Goal: Task Accomplishment & Management: Manage account settings

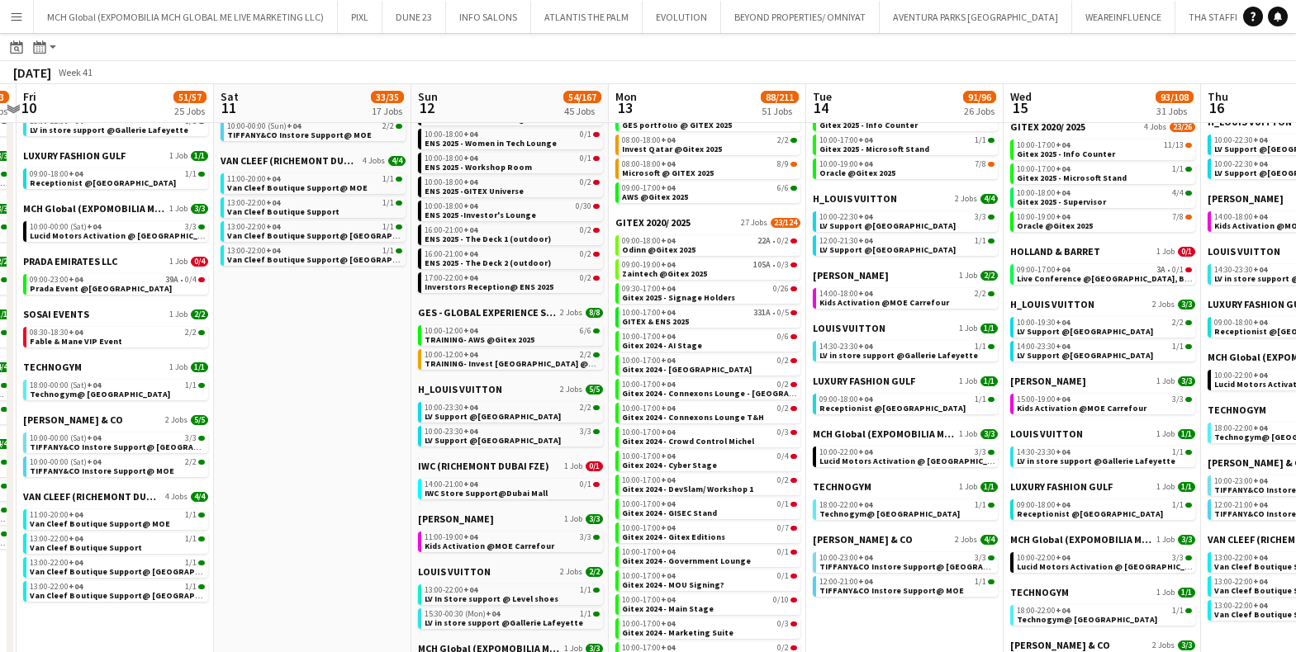
scroll to position [622, 0]
click at [687, 168] on span "Microsoft @ GITEX 2025" at bounding box center [668, 173] width 92 height 11
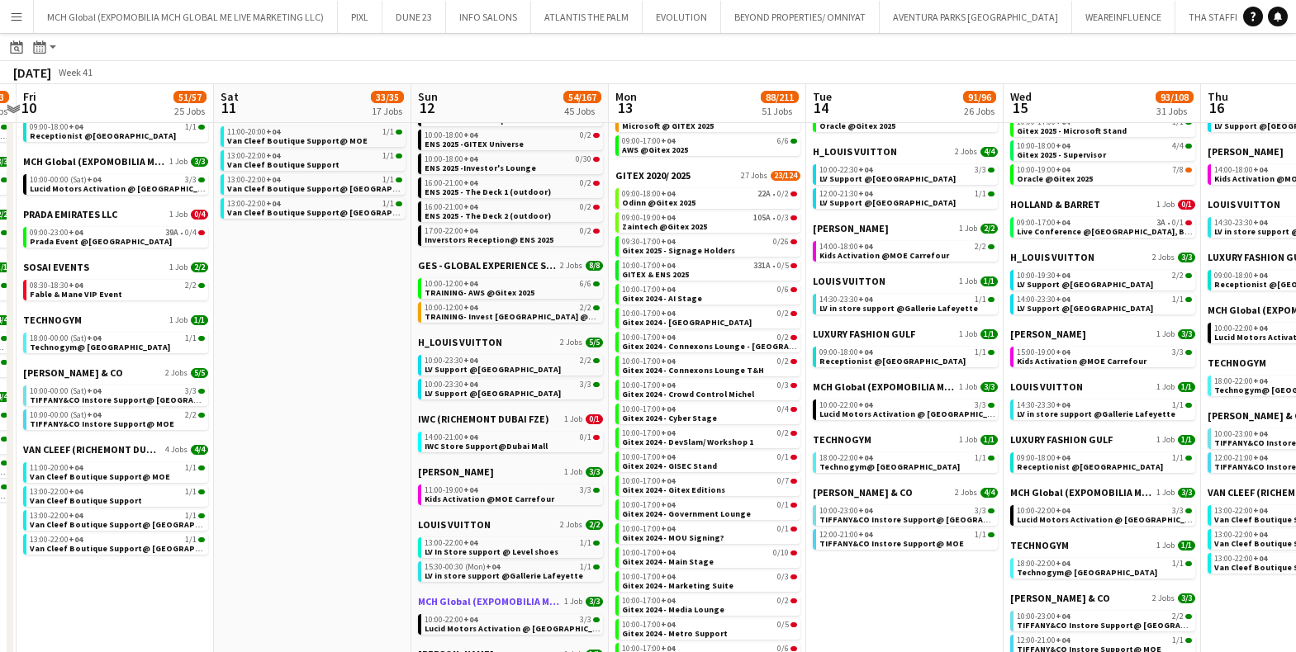
scroll to position [667, 0]
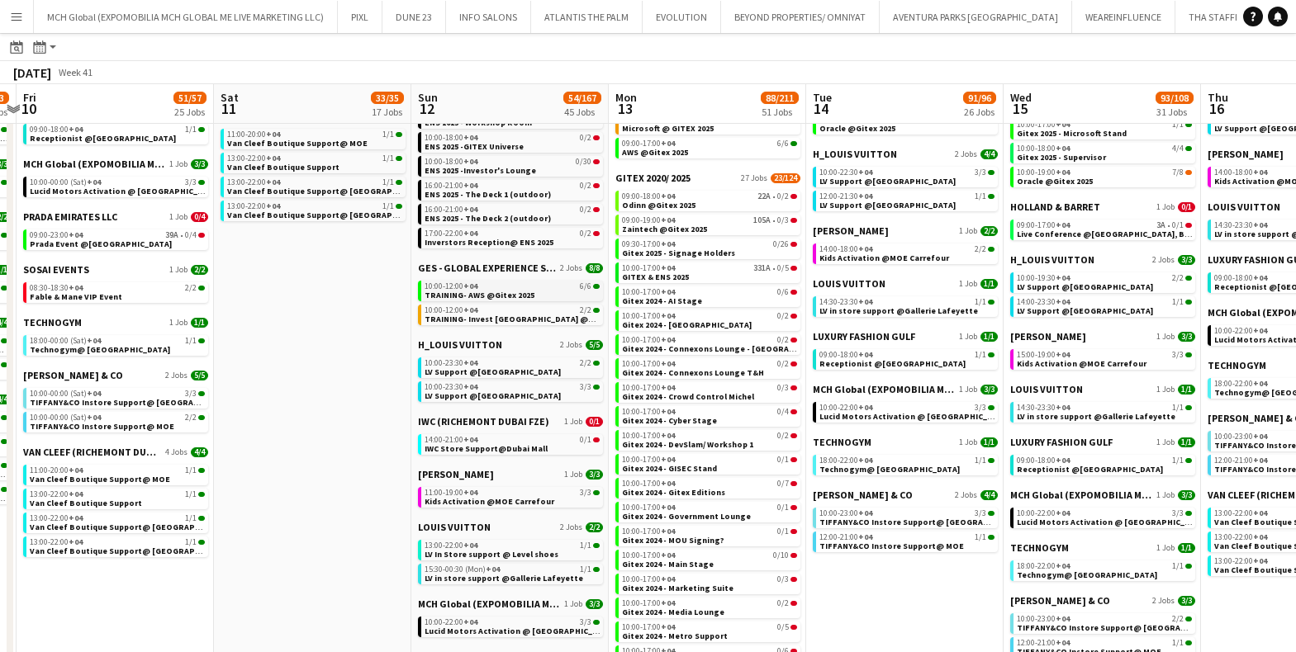
click at [448, 287] on span "10:00-12:00 +04" at bounding box center [450, 286] width 53 height 8
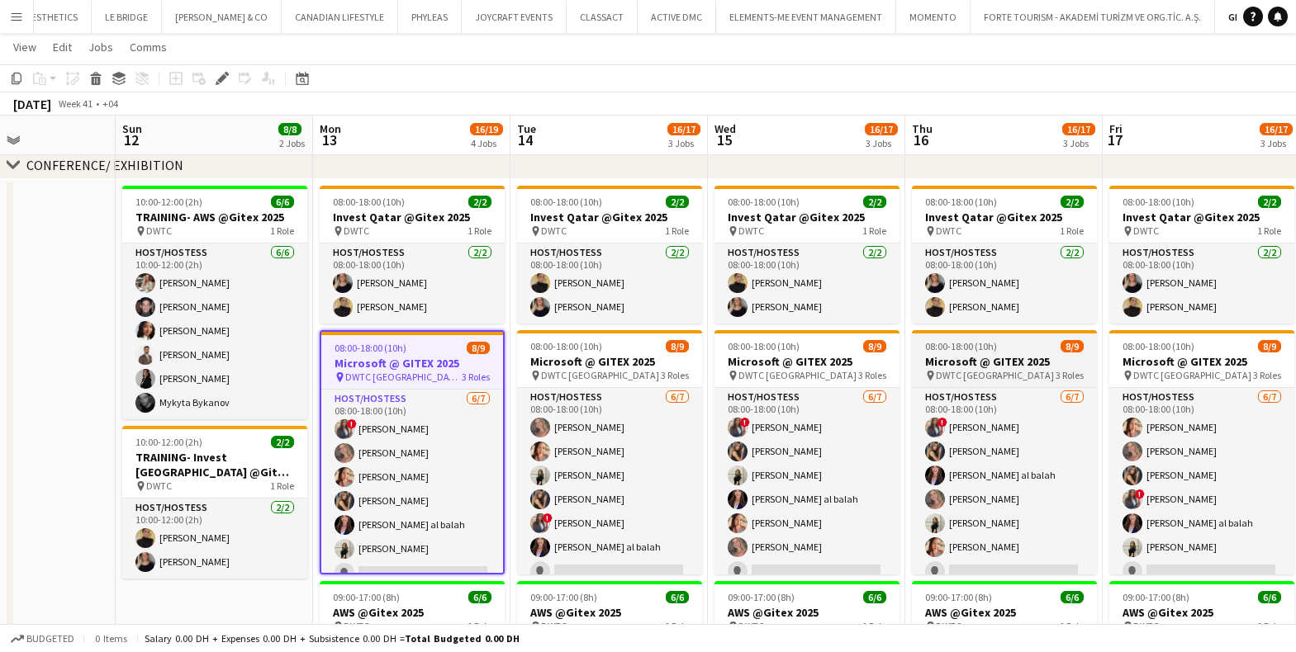
scroll to position [0, 471]
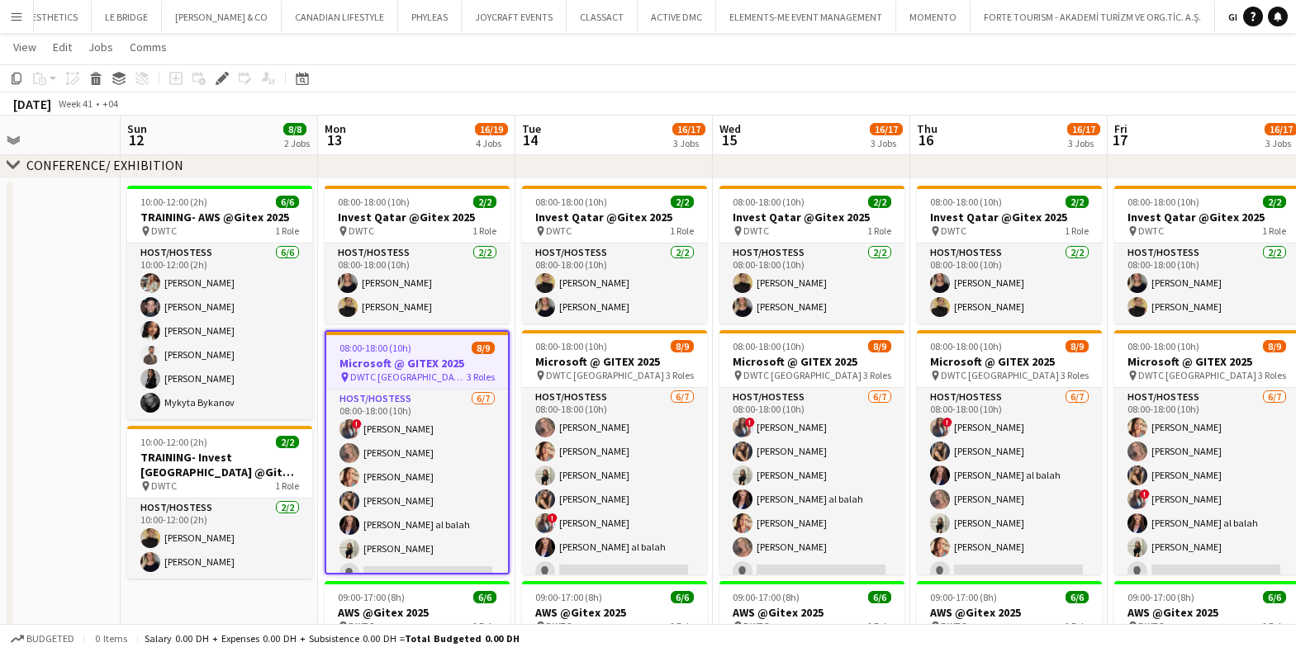
click at [409, 363] on h3 "Microsoft @ GITEX 2025" at bounding box center [417, 363] width 182 height 15
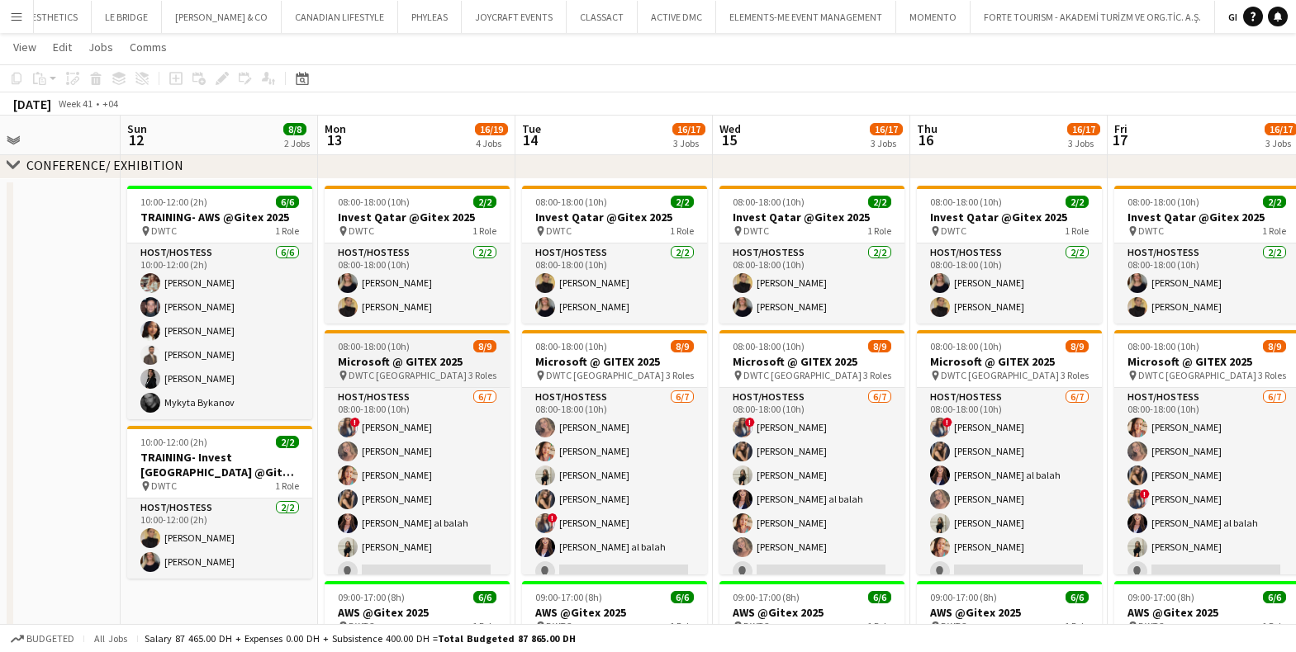
click at [426, 354] on h3 "Microsoft @ GITEX 2025" at bounding box center [417, 361] width 185 height 15
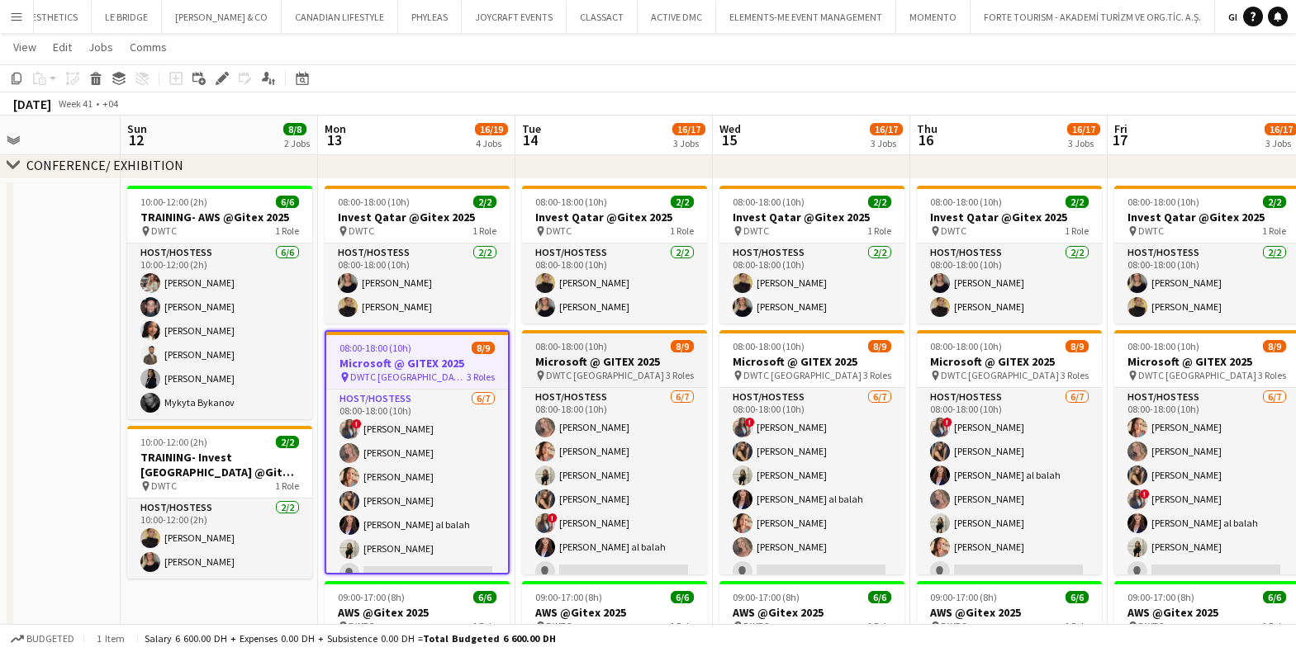
click at [604, 379] on div "pin DWTC Dubai 3 Roles" at bounding box center [614, 375] width 185 height 13
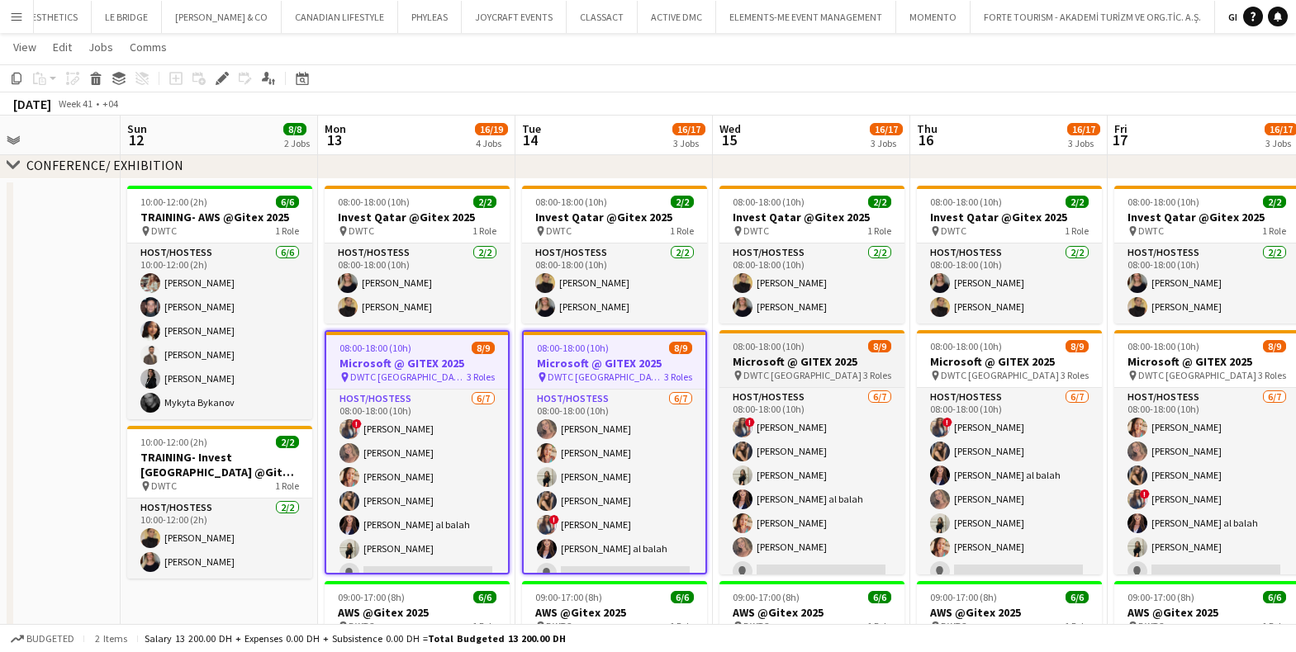
click at [846, 369] on div "pin DWTC Dubai 3 Roles" at bounding box center [811, 375] width 185 height 13
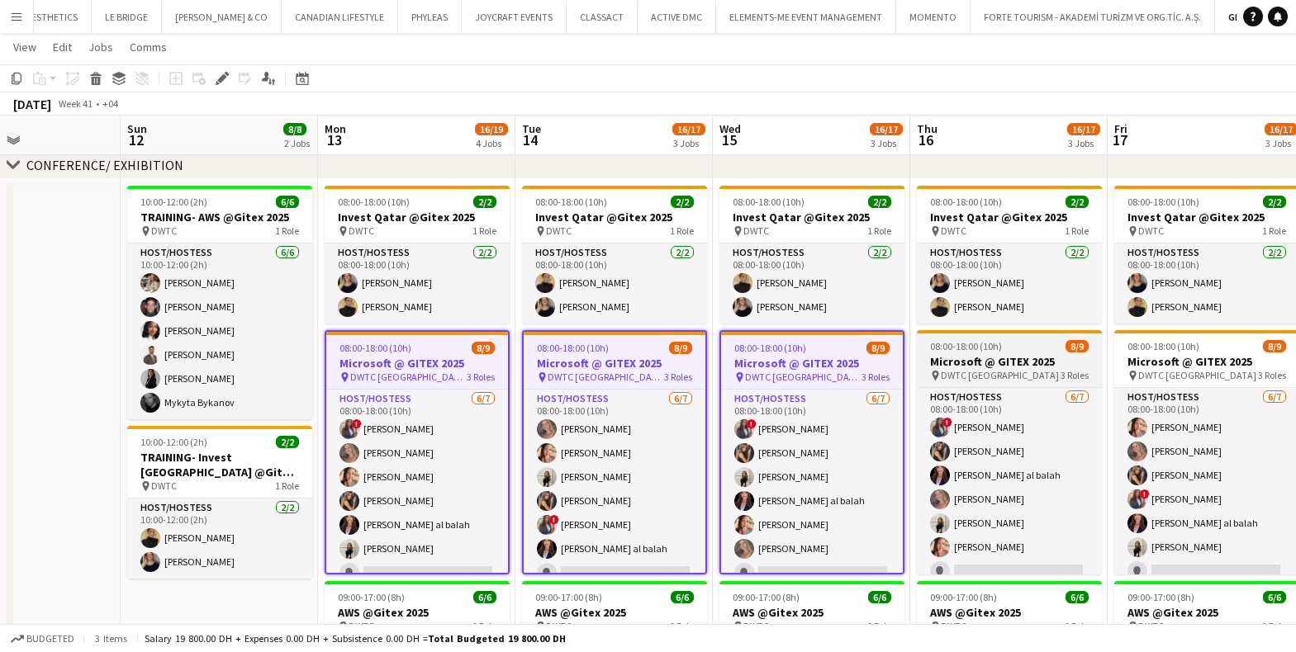
click at [1024, 369] on div "pin DWTC Dubai 3 Roles" at bounding box center [1009, 375] width 185 height 13
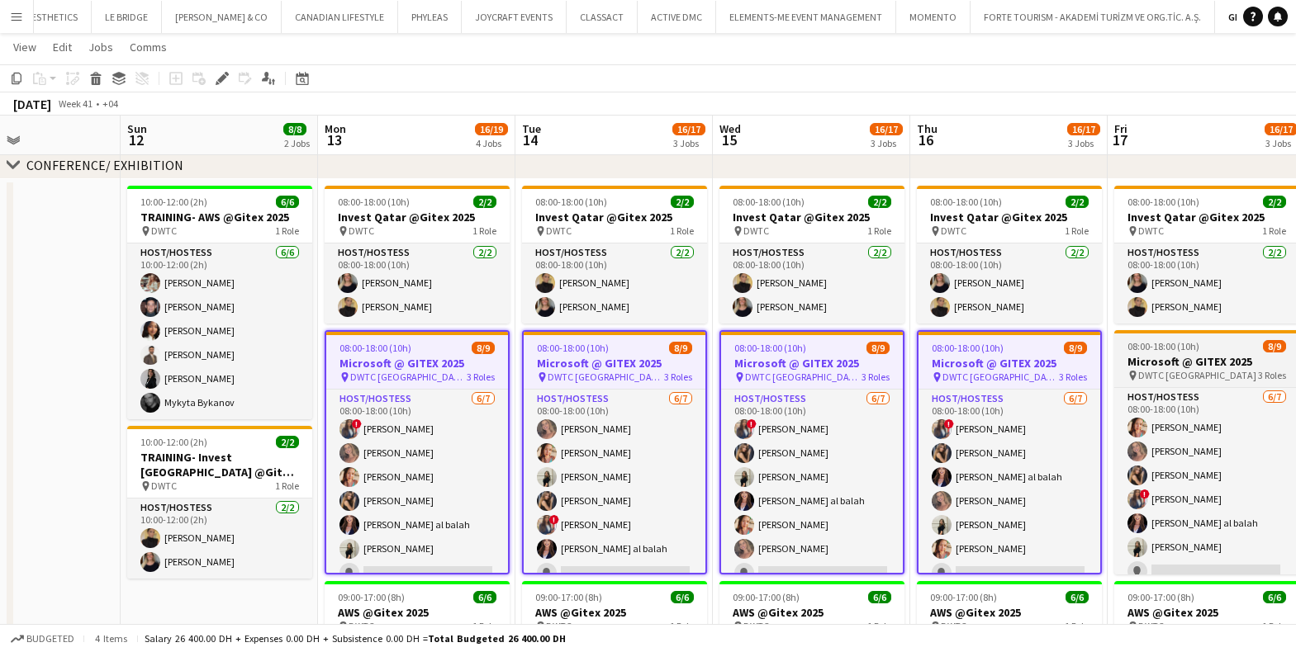
click at [1212, 370] on div "pin DWTC Dubai 3 Roles" at bounding box center [1206, 375] width 185 height 13
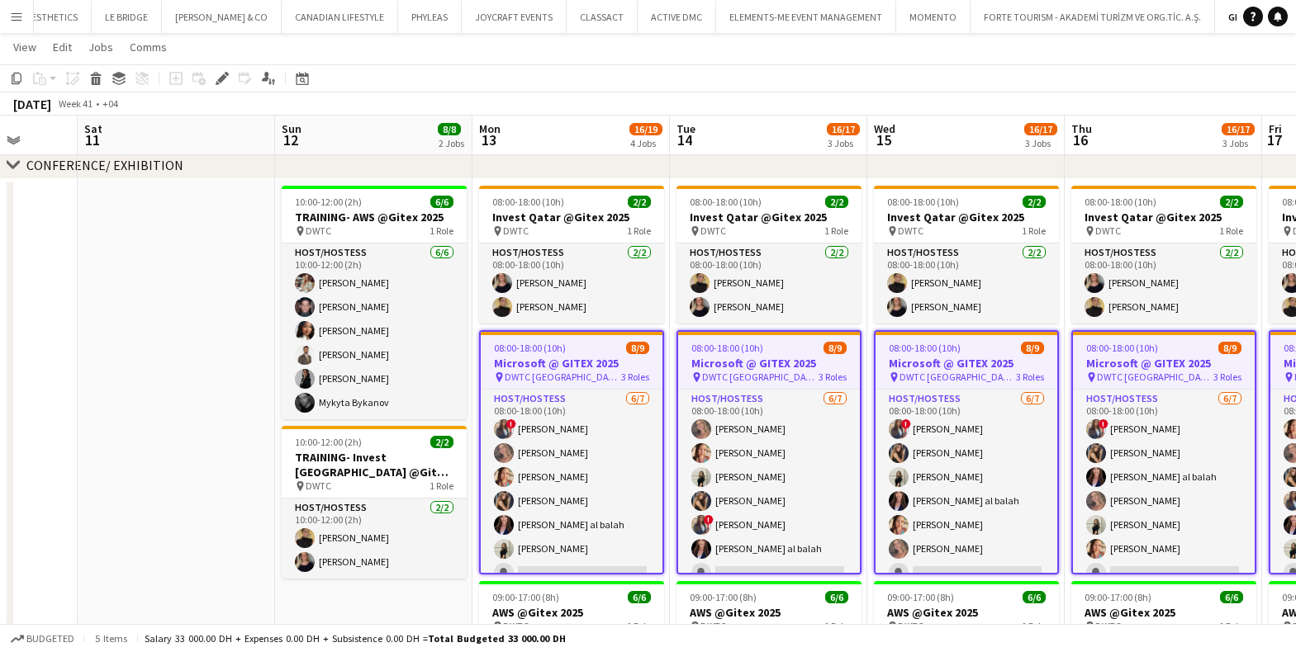
scroll to position [0, 503]
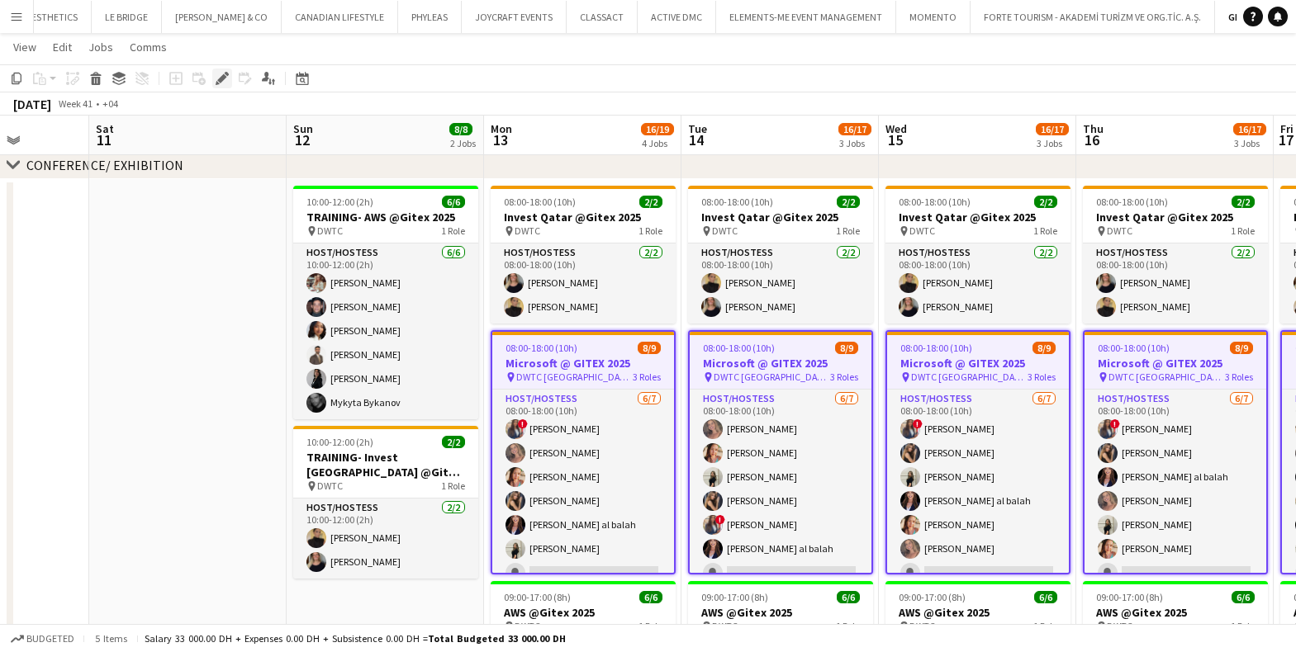
click at [220, 80] on icon at bounding box center [221, 78] width 9 height 9
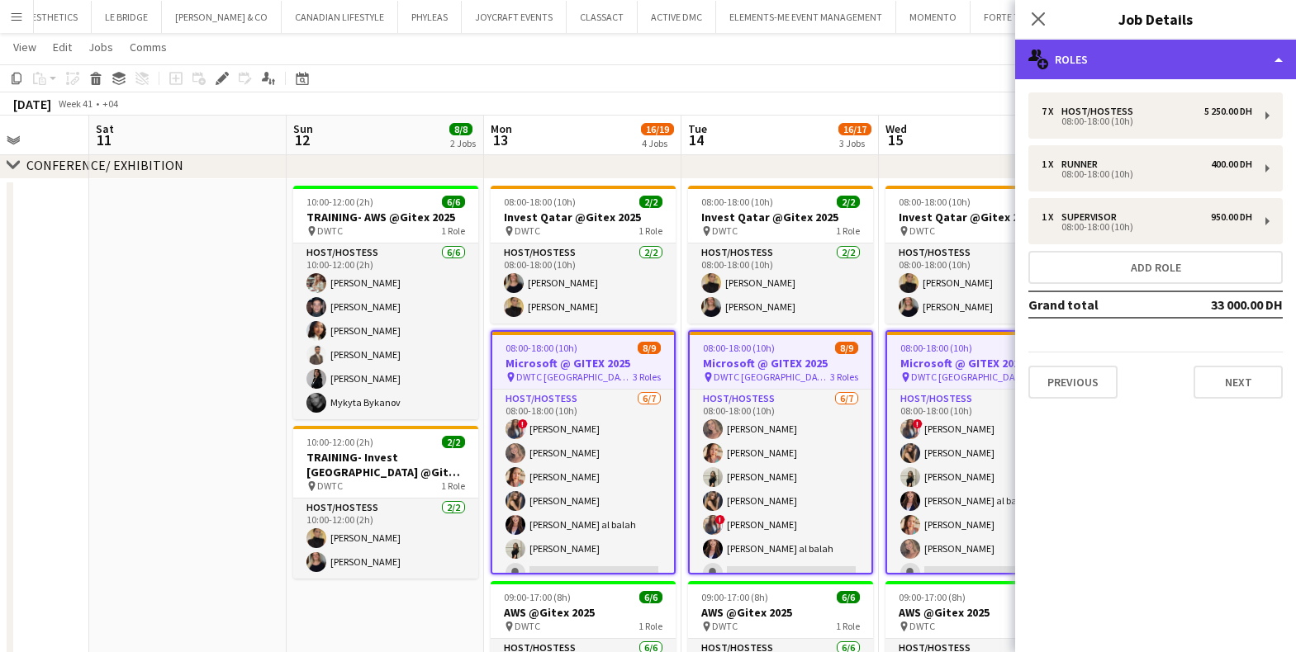
click at [1090, 62] on div "multiple-users-add Roles" at bounding box center [1155, 60] width 281 height 40
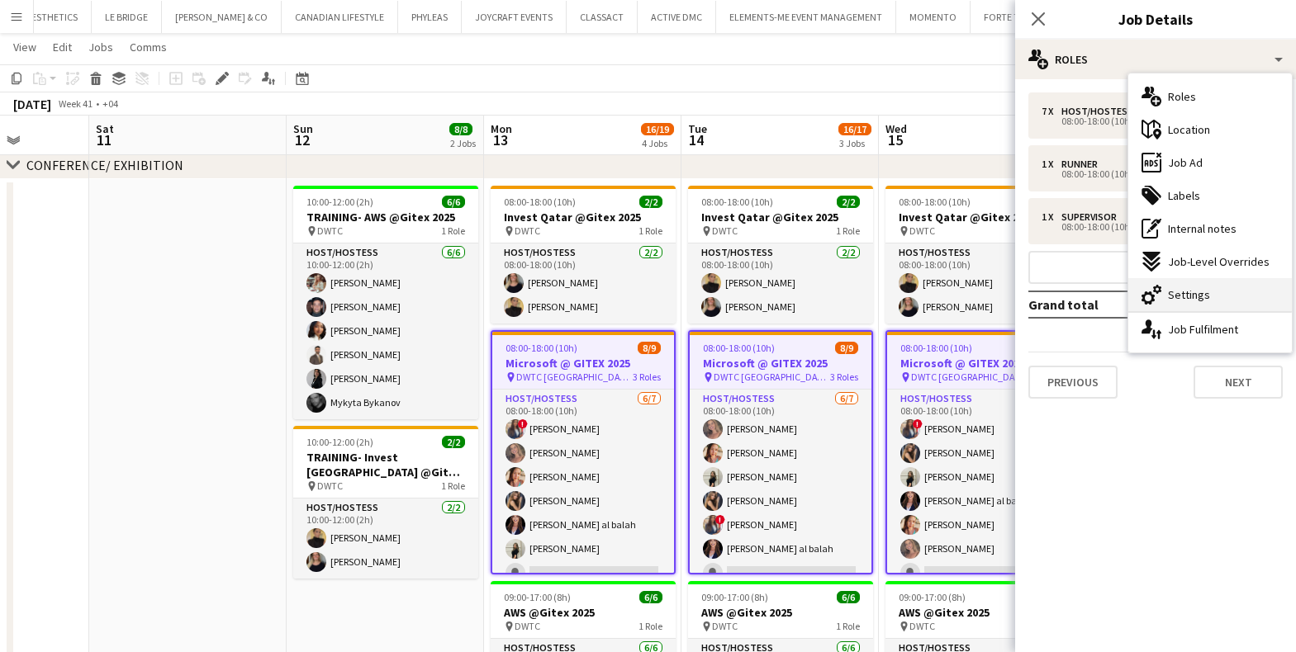
click at [1174, 296] on span "Settings" at bounding box center [1189, 294] width 42 height 15
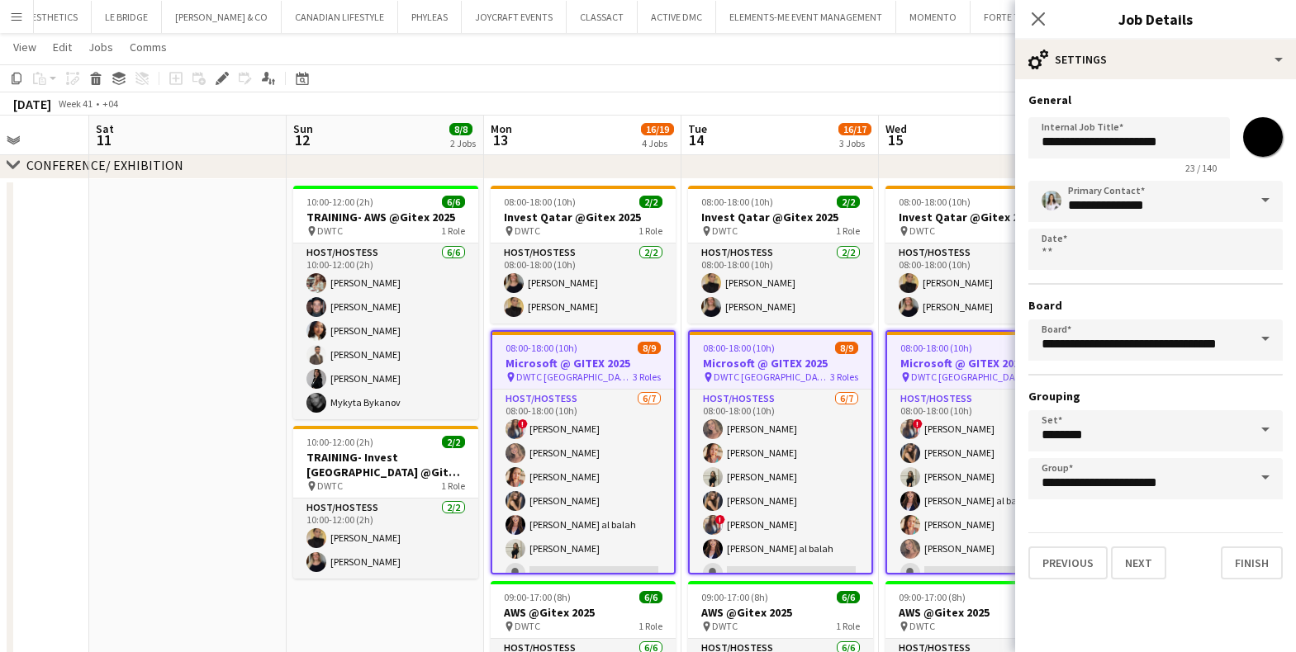
click at [798, 52] on app-page-menu "View Day view expanded Day view collapsed Month view Date picker Jump to today …" at bounding box center [648, 48] width 1296 height 31
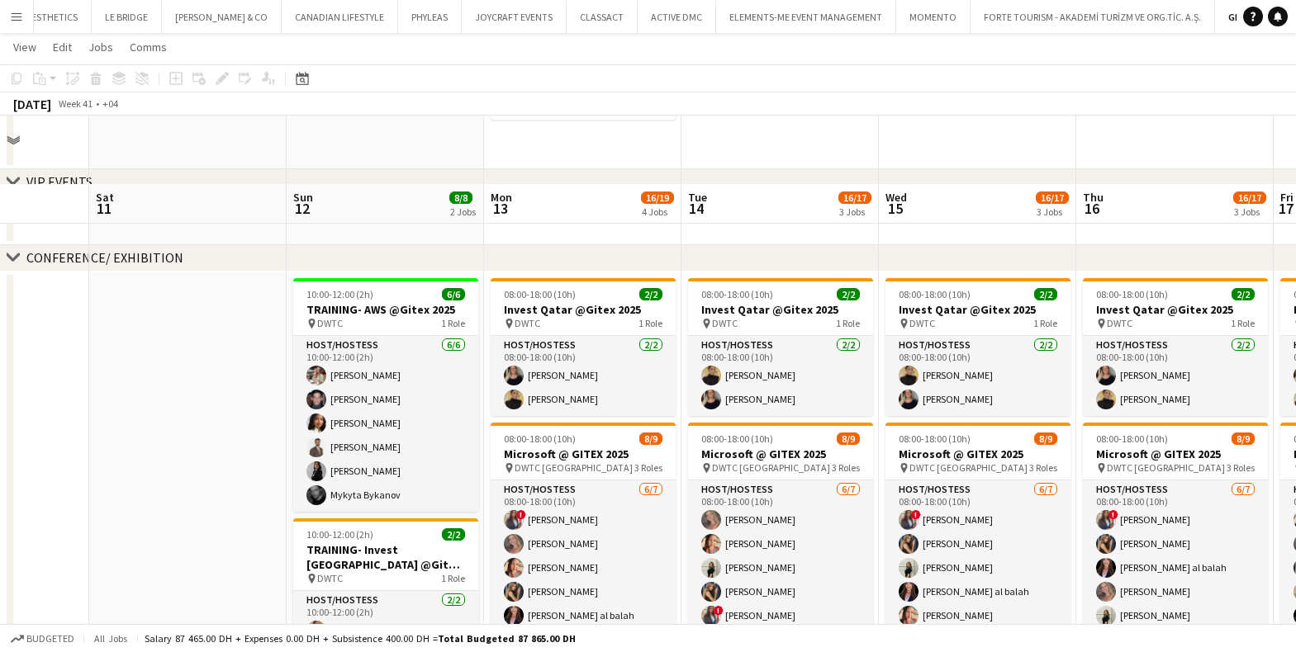
scroll to position [332, 0]
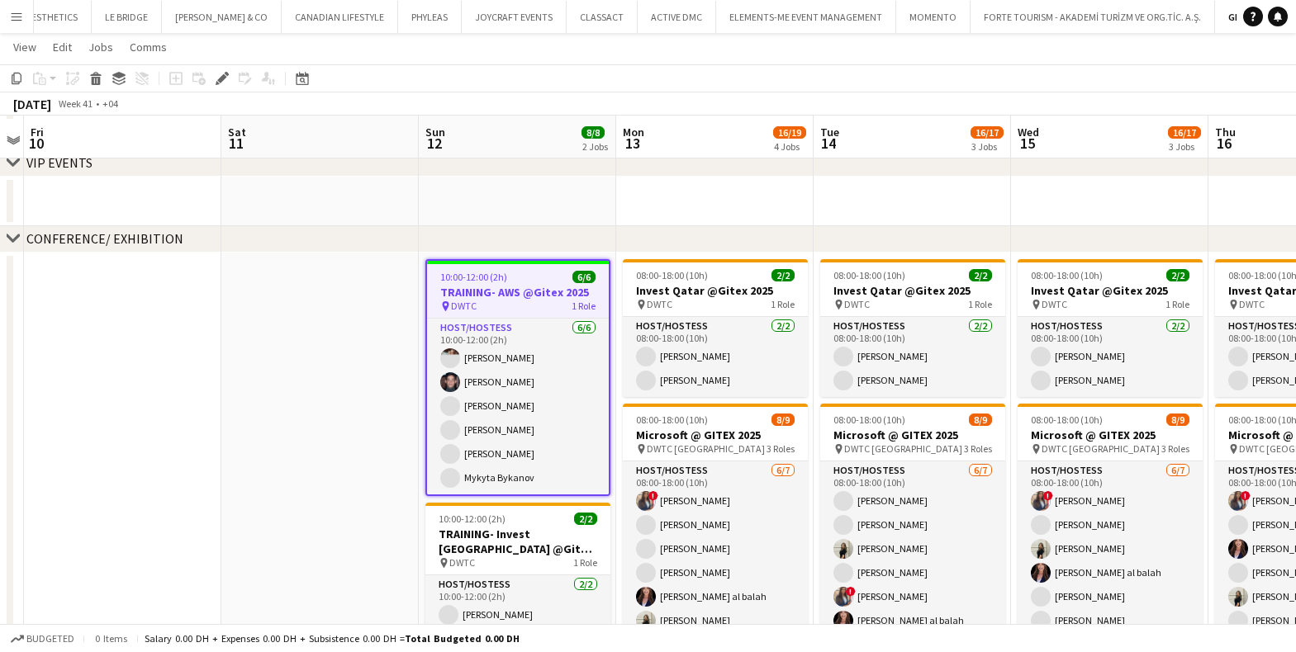
scroll to position [264, 0]
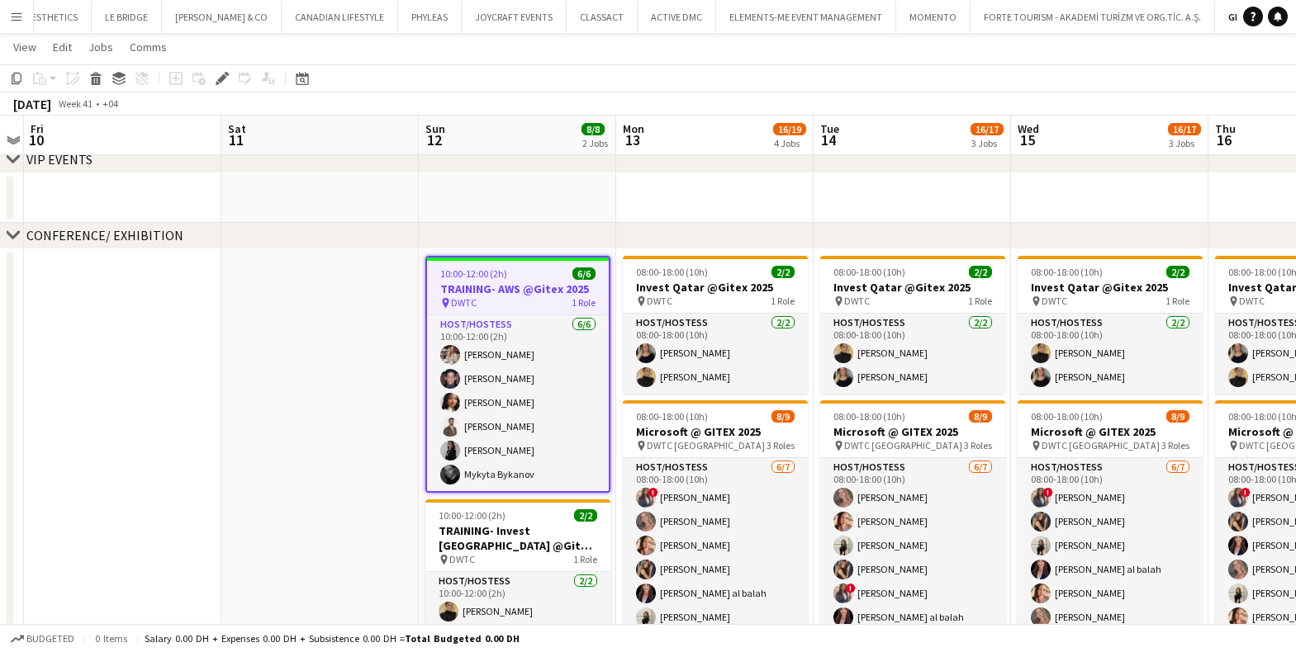
click at [502, 294] on h3 "TRAINING- AWS @Gitex 2025" at bounding box center [518, 289] width 182 height 15
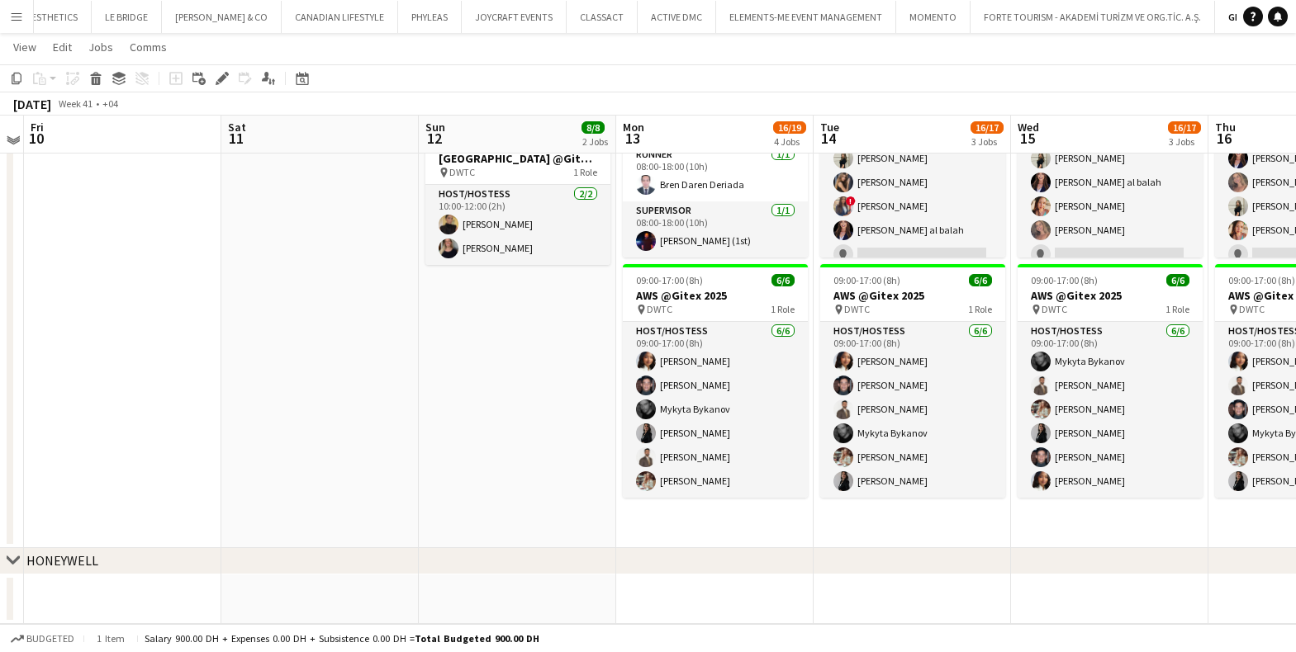
scroll to position [648, 0]
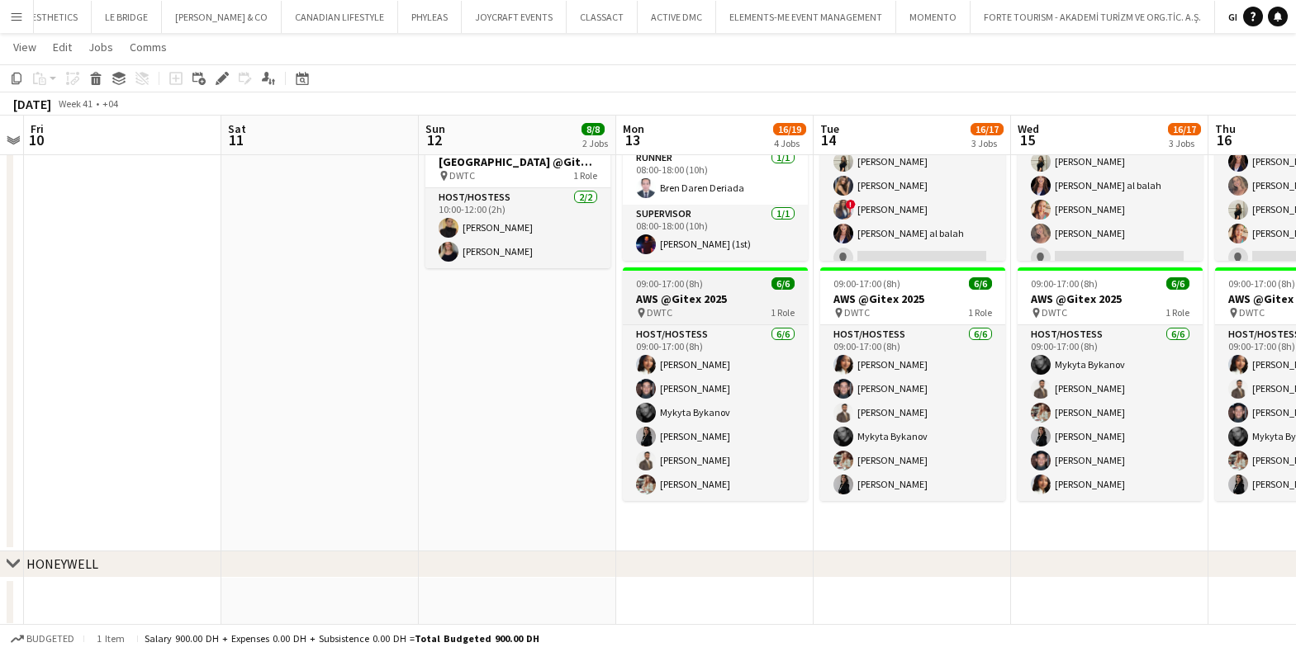
click at [724, 304] on h3 "AWS @Gitex 2025" at bounding box center [715, 298] width 185 height 15
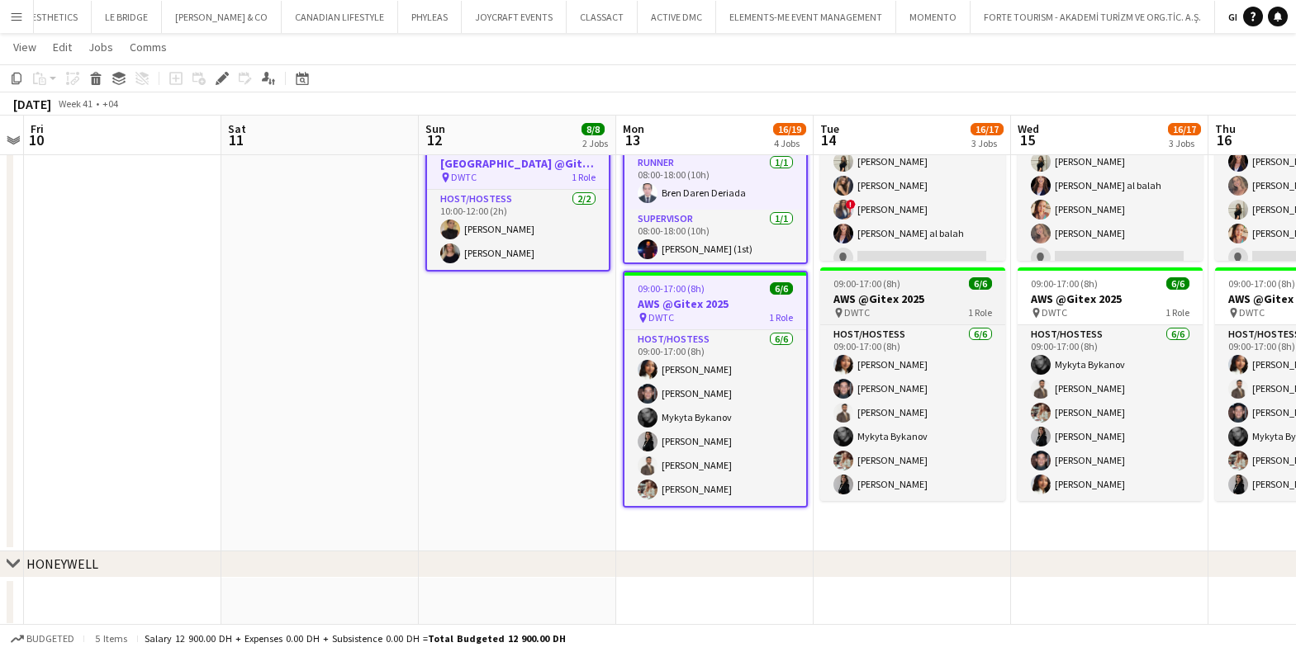
click at [938, 297] on h3 "AWS @Gitex 2025" at bounding box center [912, 298] width 185 height 15
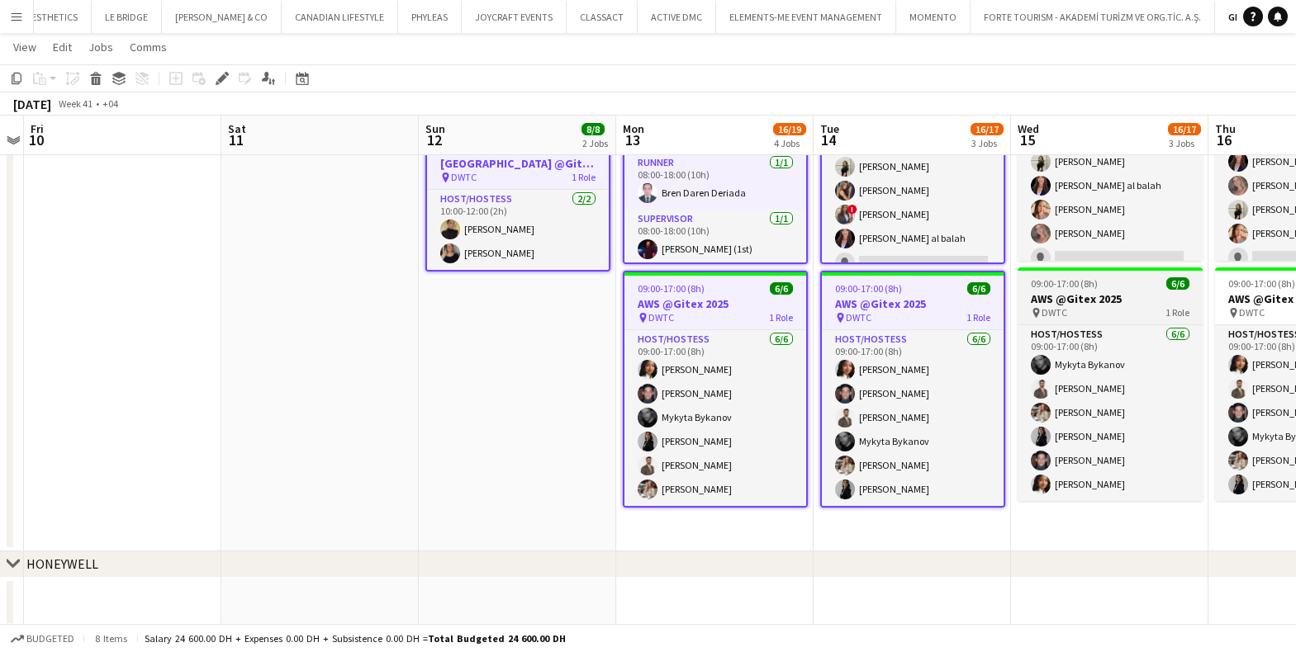
click at [1122, 298] on h3 "AWS @Gitex 2025" at bounding box center [1109, 298] width 185 height 15
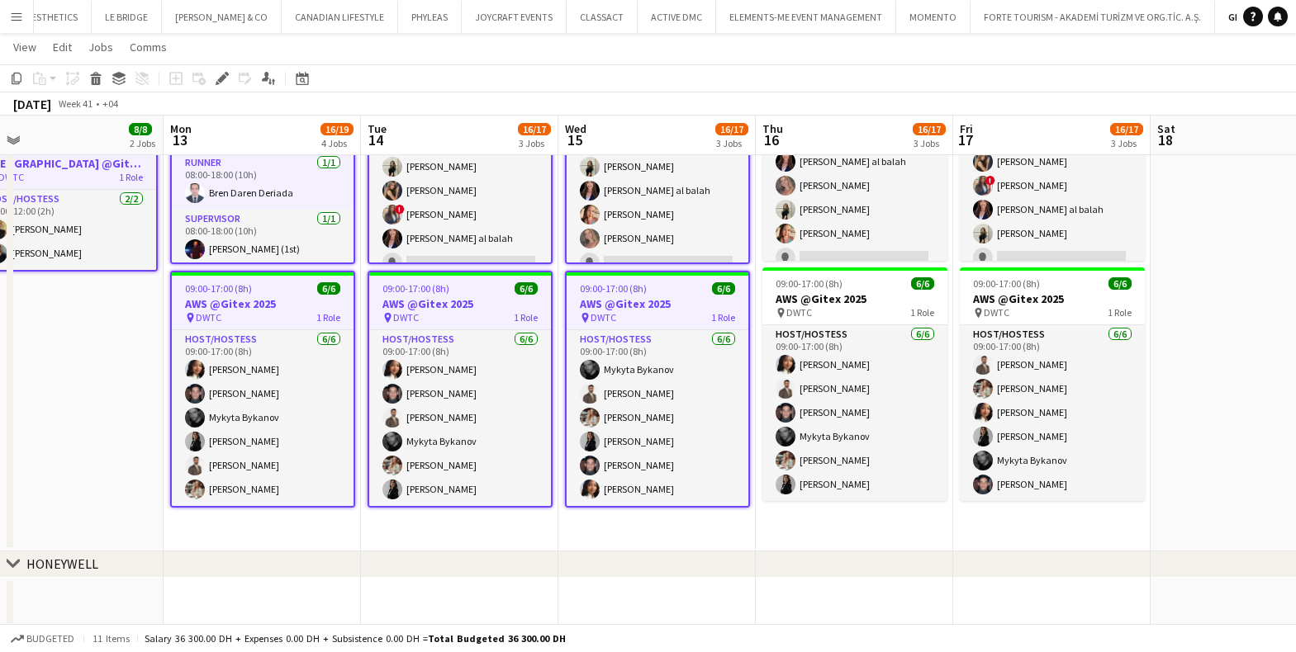
scroll to position [0, 648]
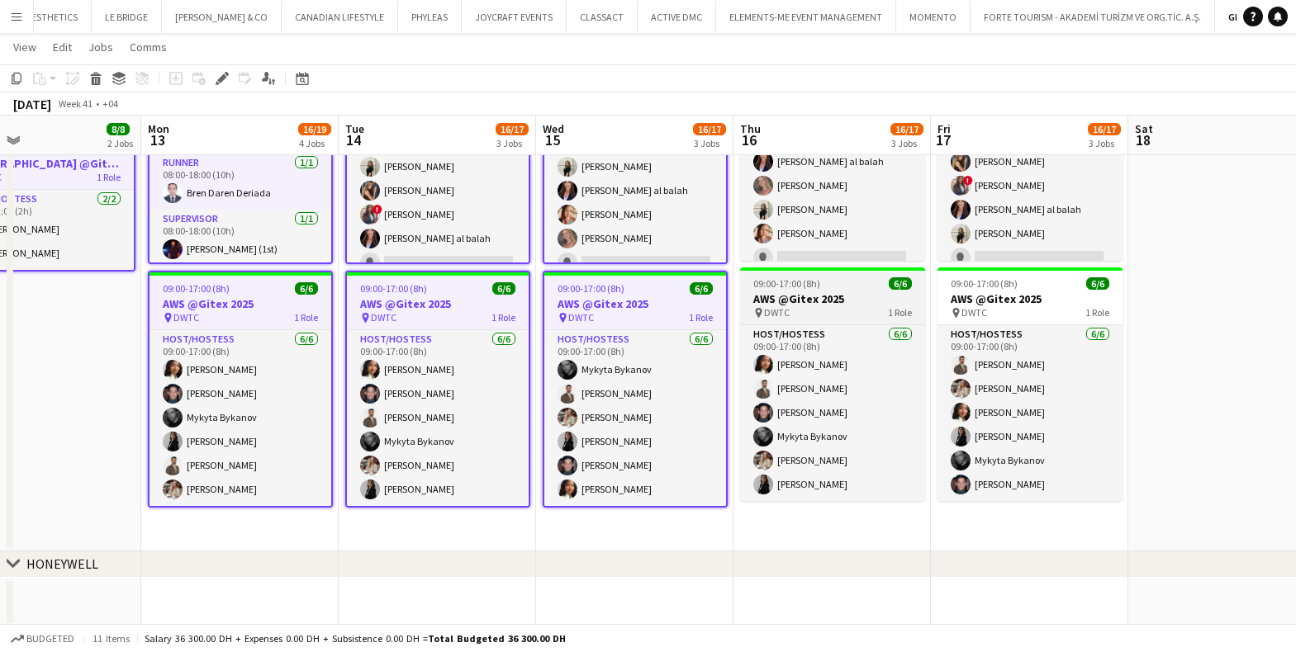
click at [844, 305] on h3 "AWS @Gitex 2025" at bounding box center [832, 298] width 185 height 15
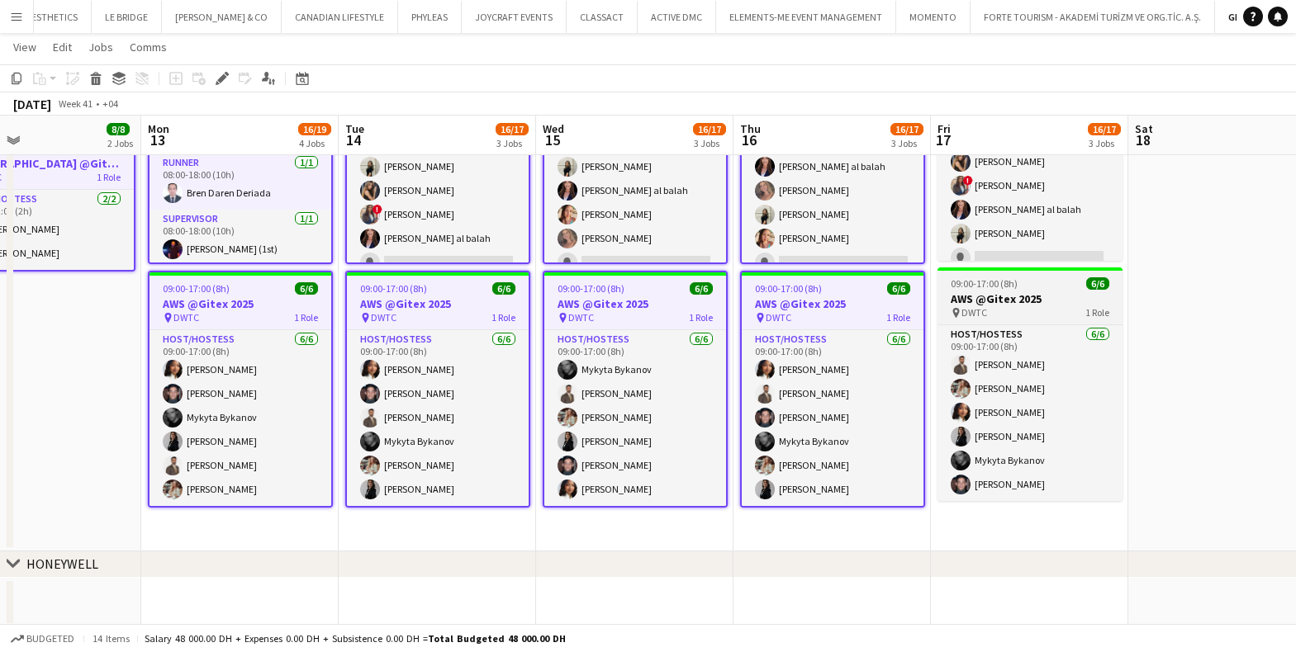
click at [1036, 307] on div "pin DWTC 1 Role" at bounding box center [1029, 312] width 185 height 13
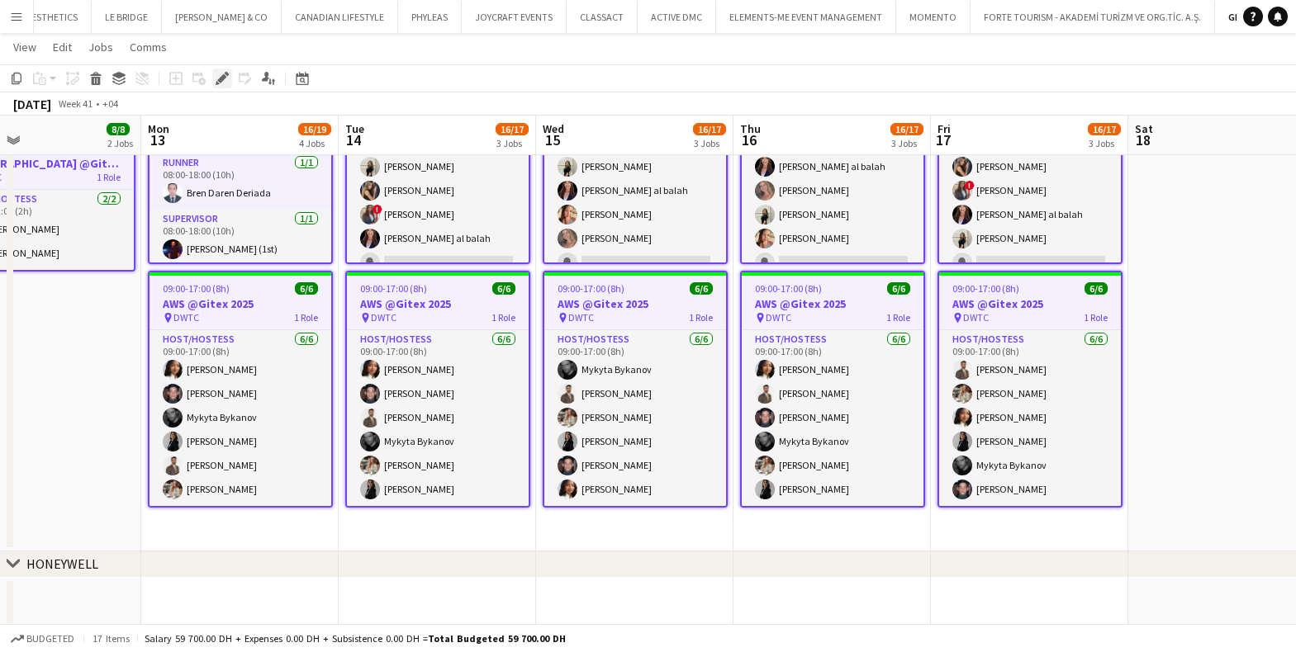
click at [218, 79] on icon at bounding box center [221, 78] width 9 height 9
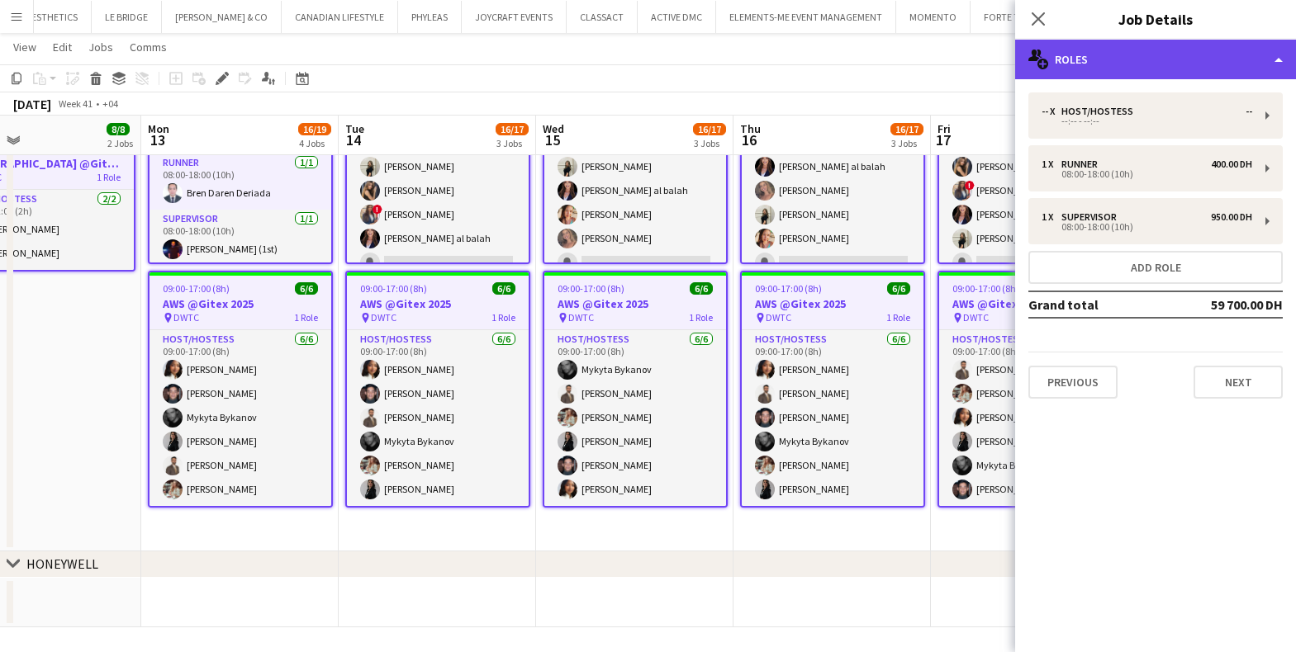
click at [1095, 62] on div "multiple-users-add Roles" at bounding box center [1155, 60] width 281 height 40
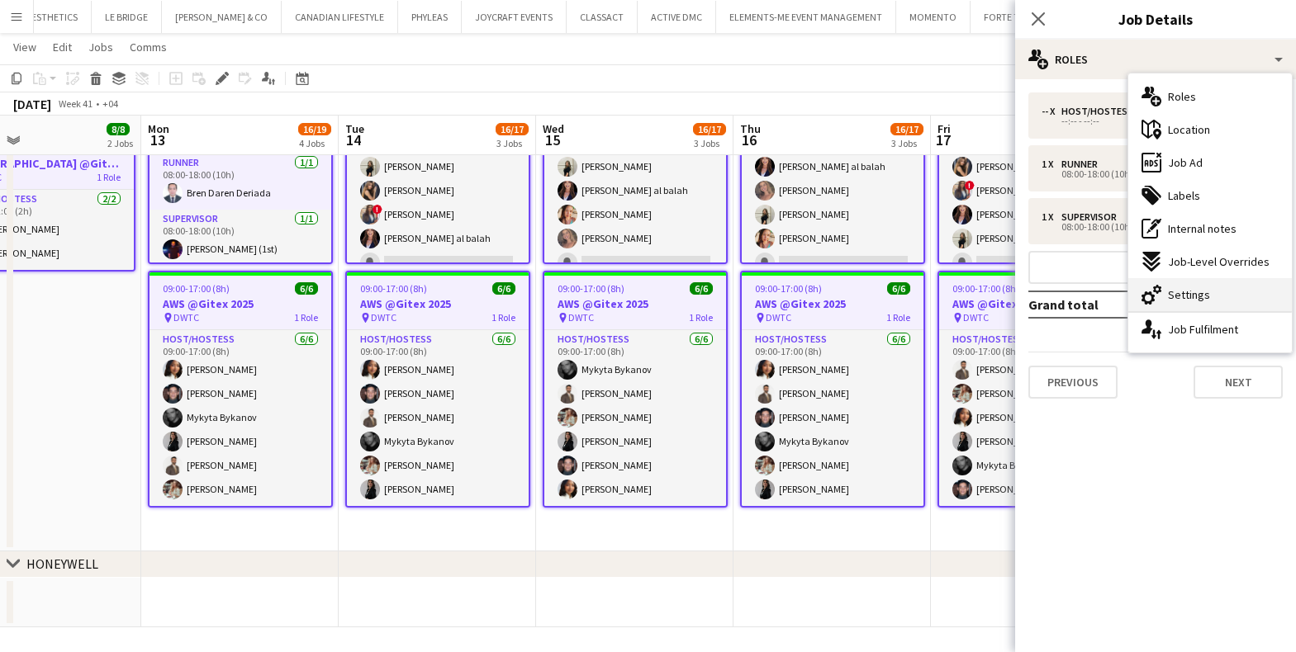
click at [1175, 294] on span "Settings" at bounding box center [1189, 294] width 42 height 15
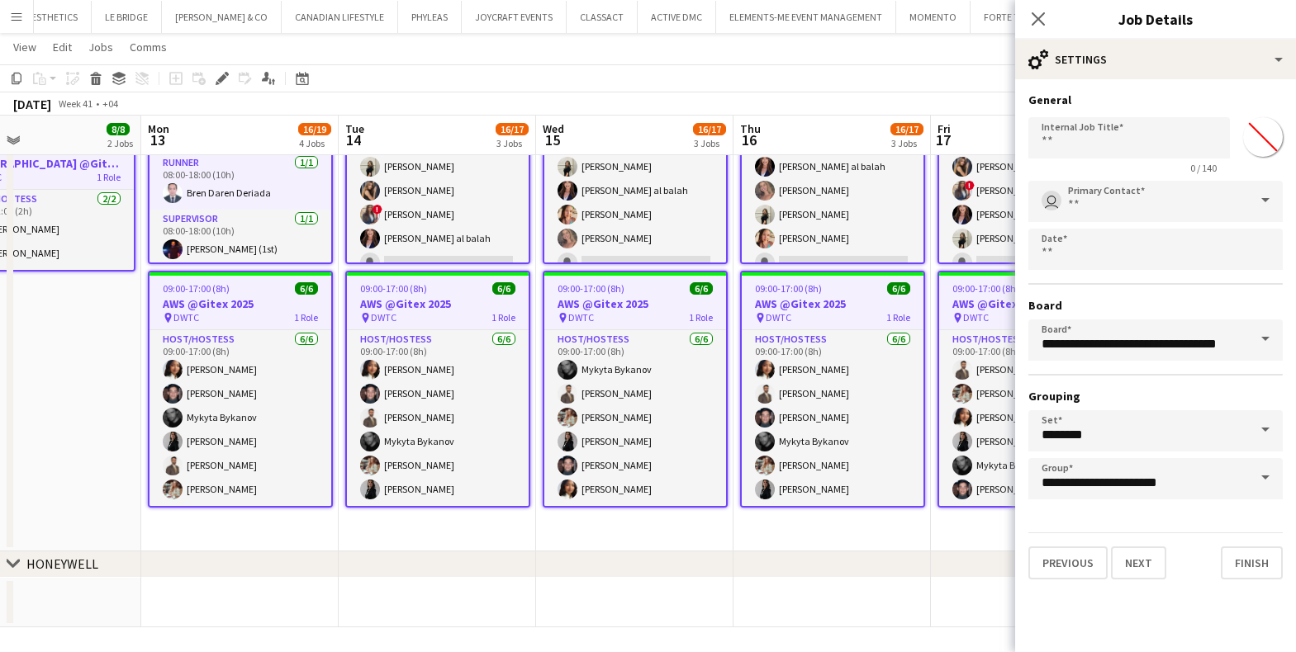
click at [1256, 137] on input "*******" at bounding box center [1262, 136] width 59 height 59
type input "*******"
click at [1077, 192] on input "Primary Contact" at bounding box center [1155, 201] width 254 height 41
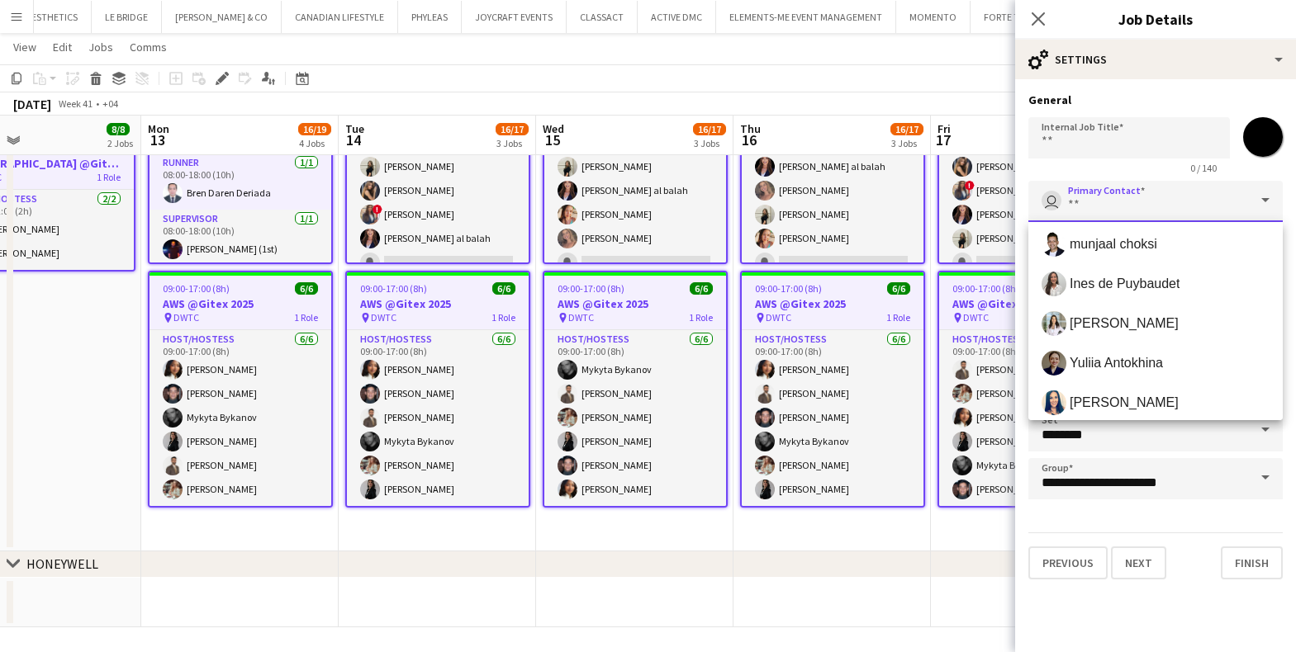
scroll to position [564, 0]
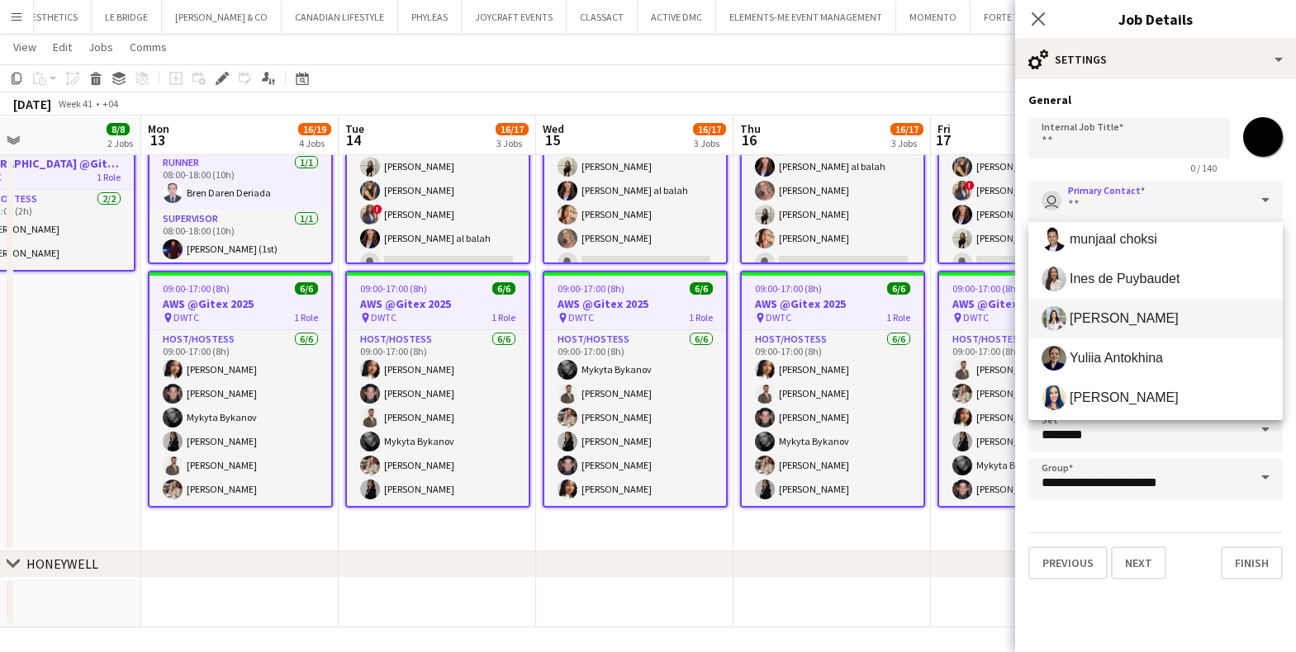
click at [1113, 310] on span "Maristela Scott" at bounding box center [1123, 318] width 109 height 16
type input "**********"
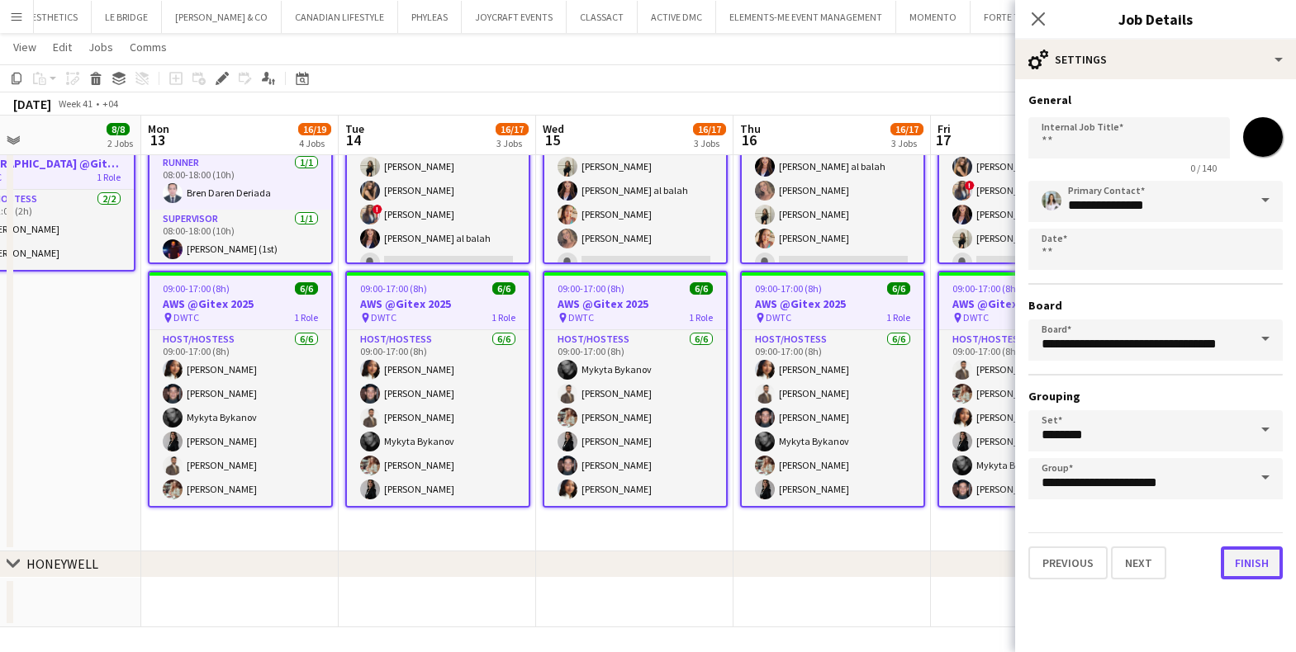
click at [1241, 566] on button "Finish" at bounding box center [1251, 563] width 62 height 33
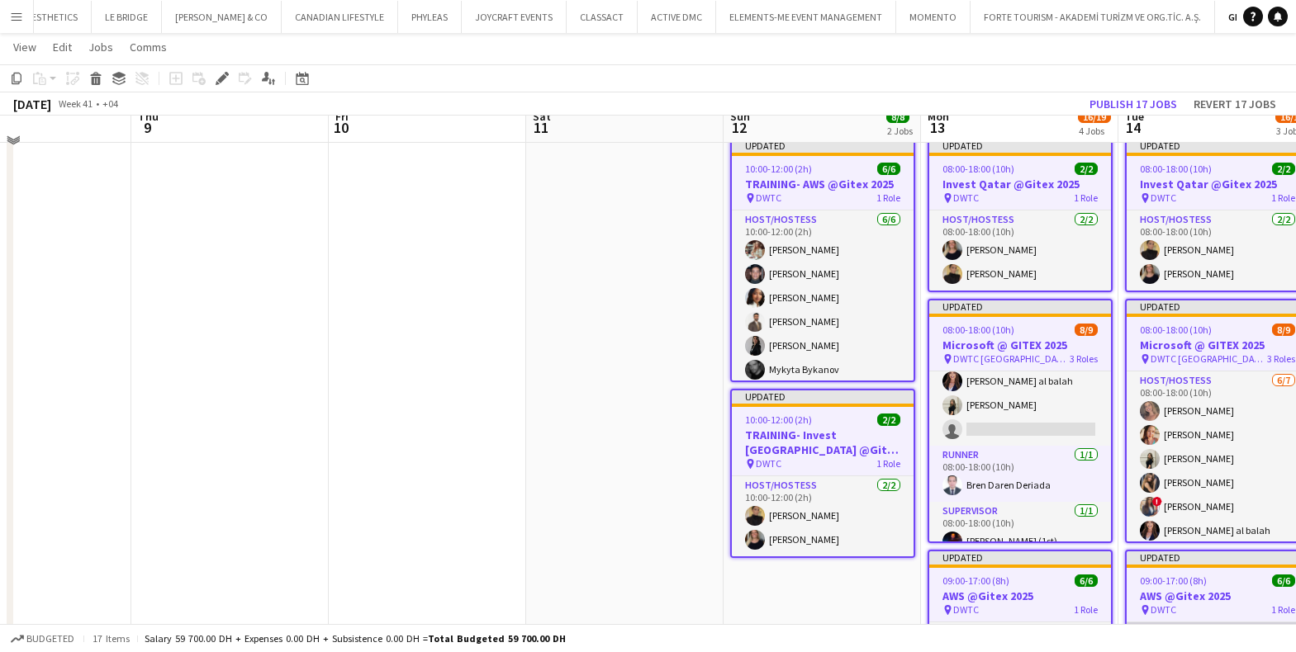
scroll to position [383, 0]
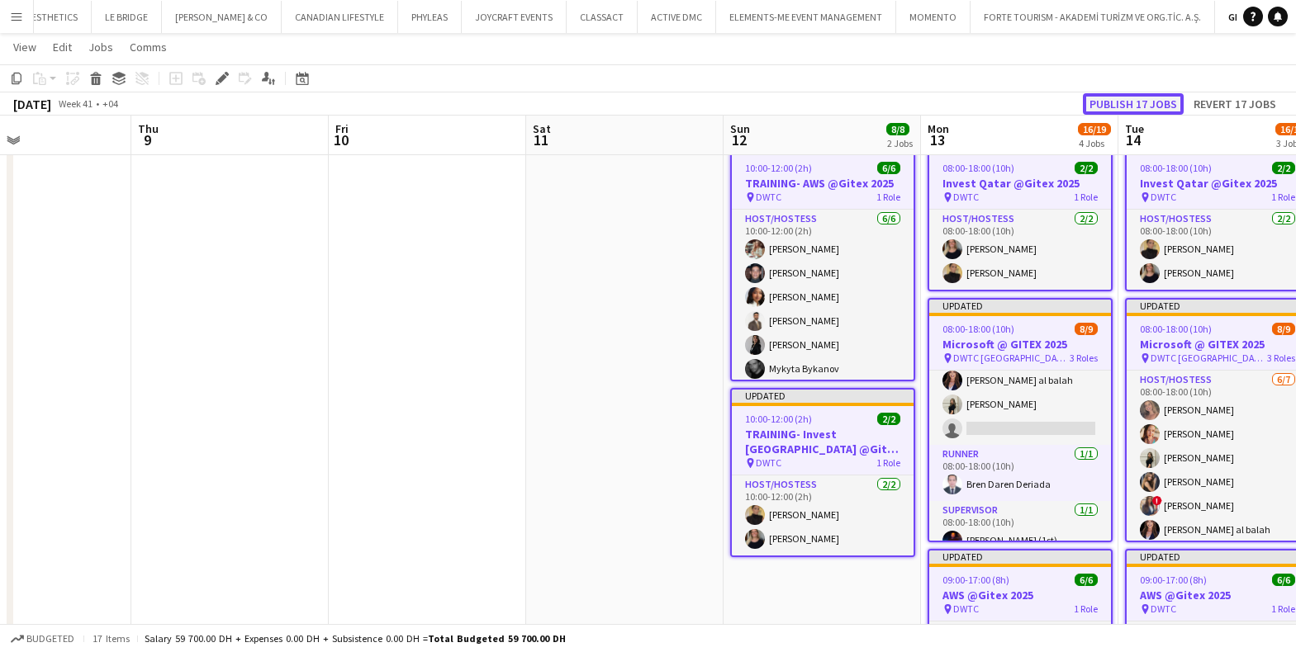
click at [1098, 102] on button "Publish 17 jobs" at bounding box center [1133, 103] width 101 height 21
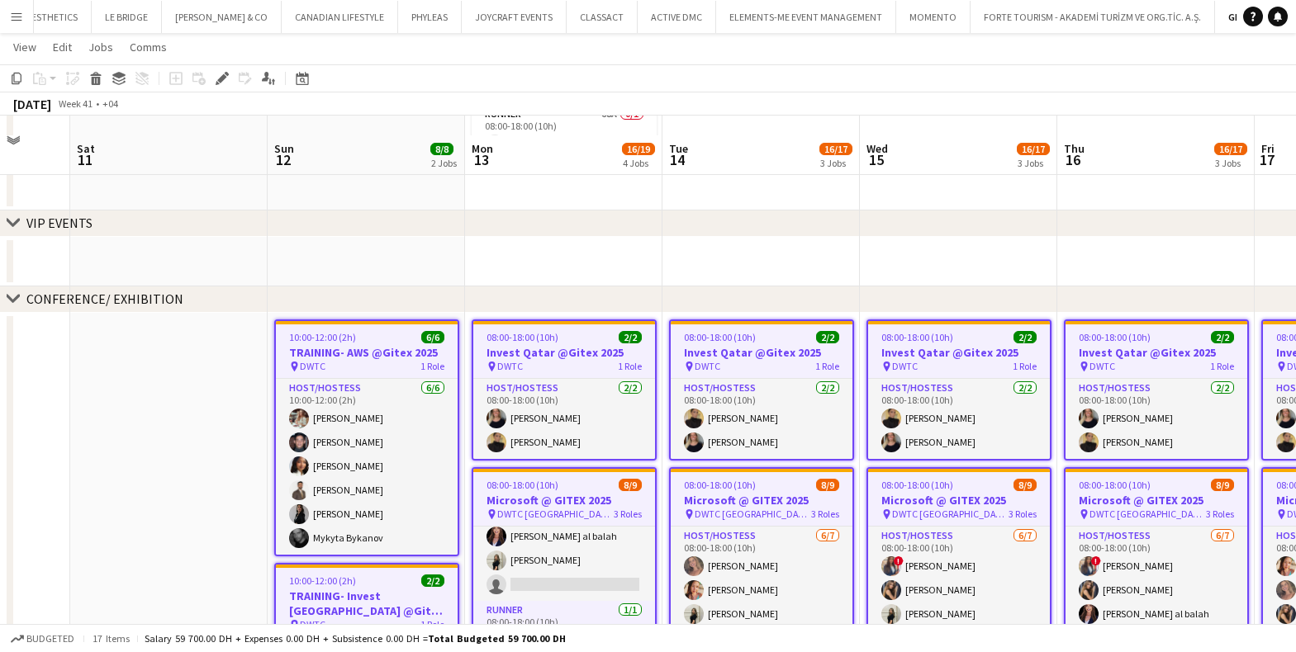
scroll to position [191, 0]
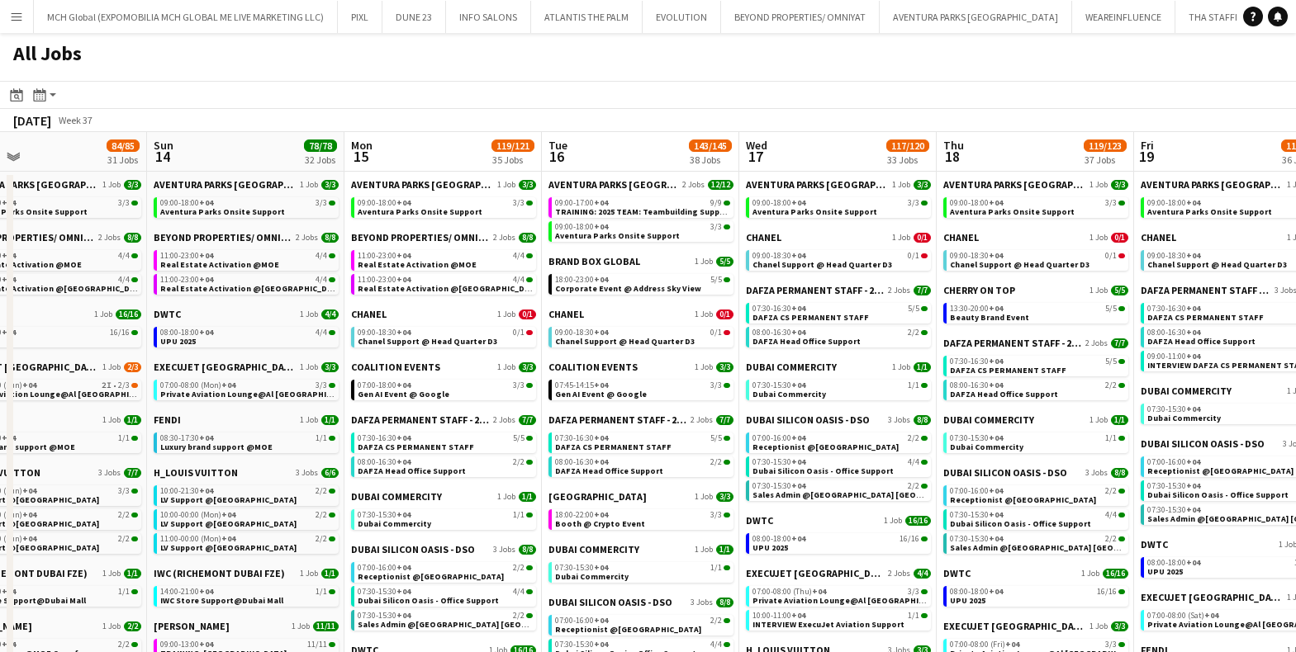
click at [16, 15] on app-icon "Menu" at bounding box center [16, 16] width 13 height 13
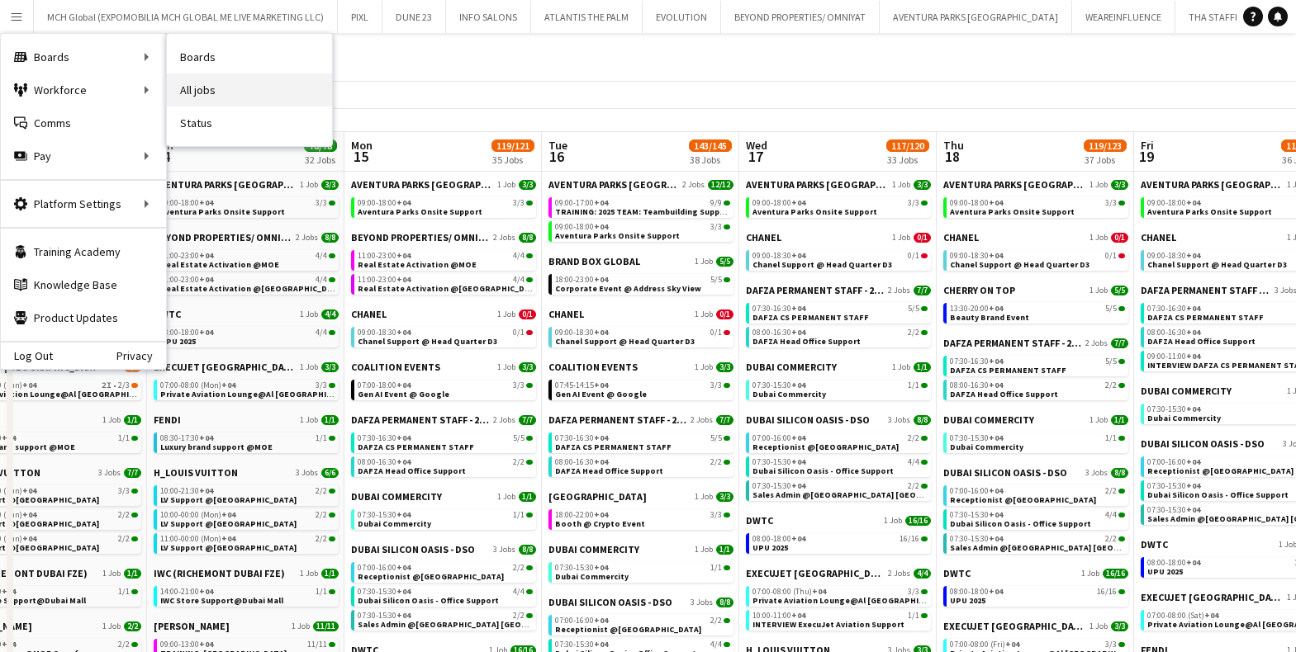
click at [214, 92] on link "All jobs" at bounding box center [249, 89] width 165 height 33
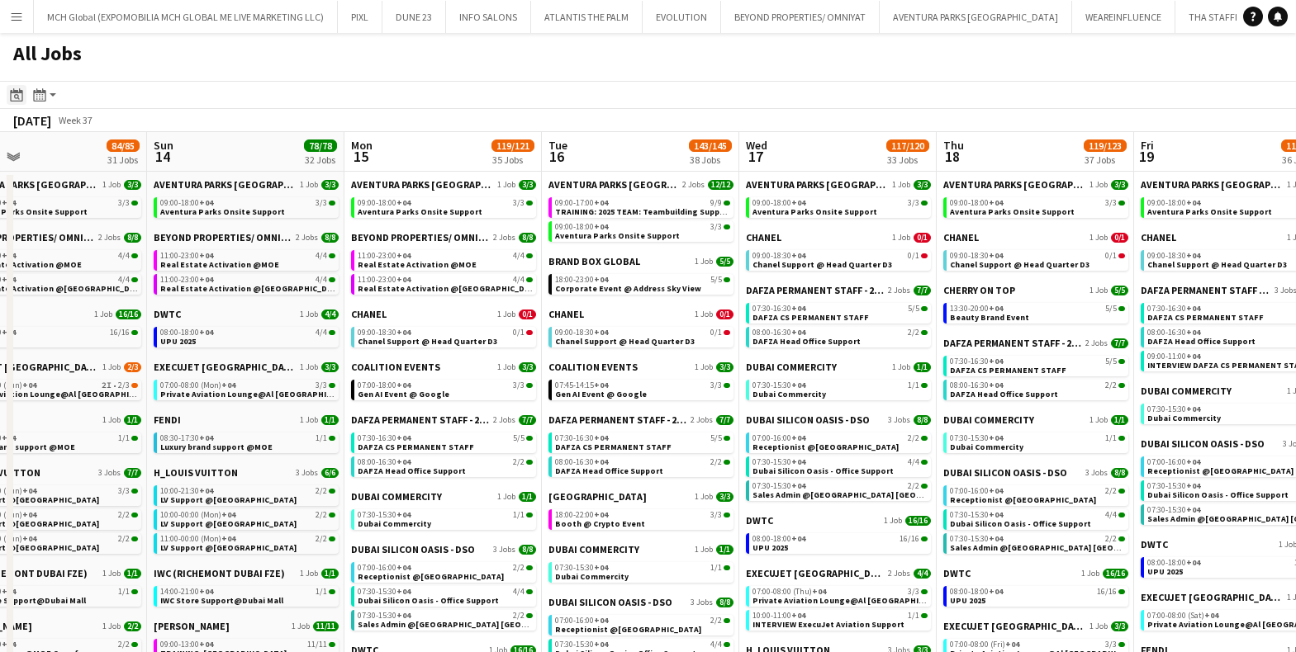
click at [17, 98] on icon at bounding box center [17, 97] width 6 height 6
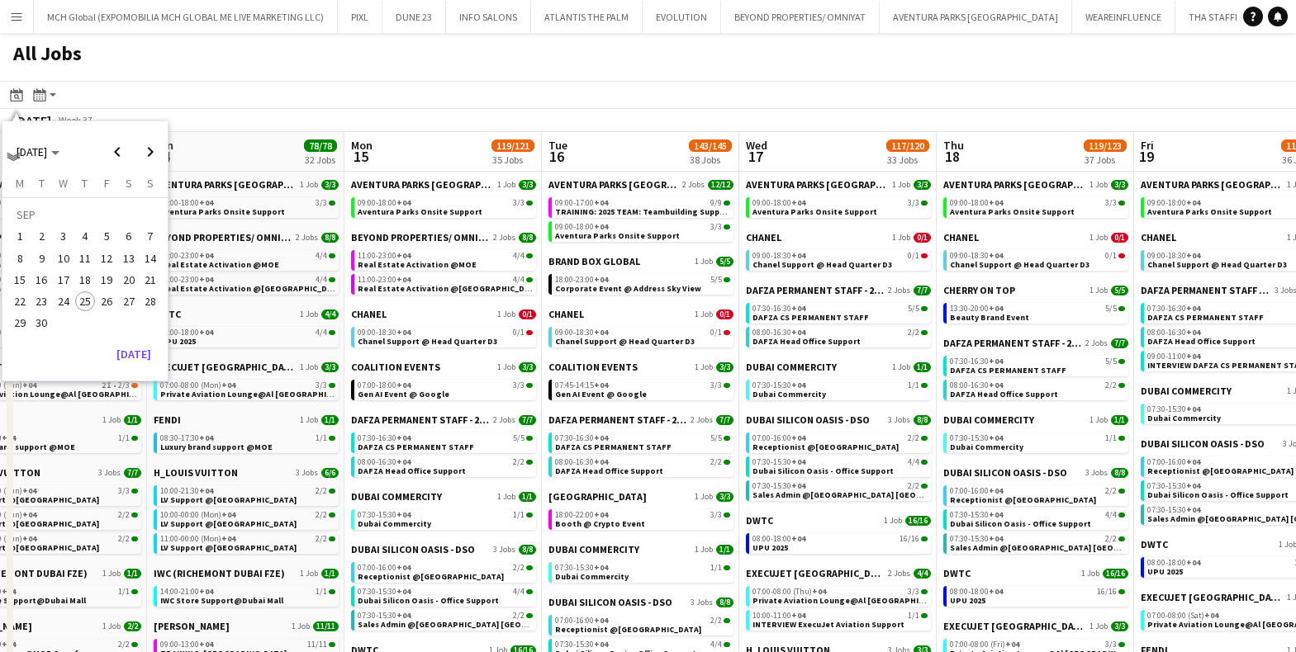
click at [111, 94] on app-toolbar "Date picker SEP 2025 SEP 2025 Monday M Tuesday T Wednesday W Thursday T Friday …" at bounding box center [648, 95] width 1296 height 28
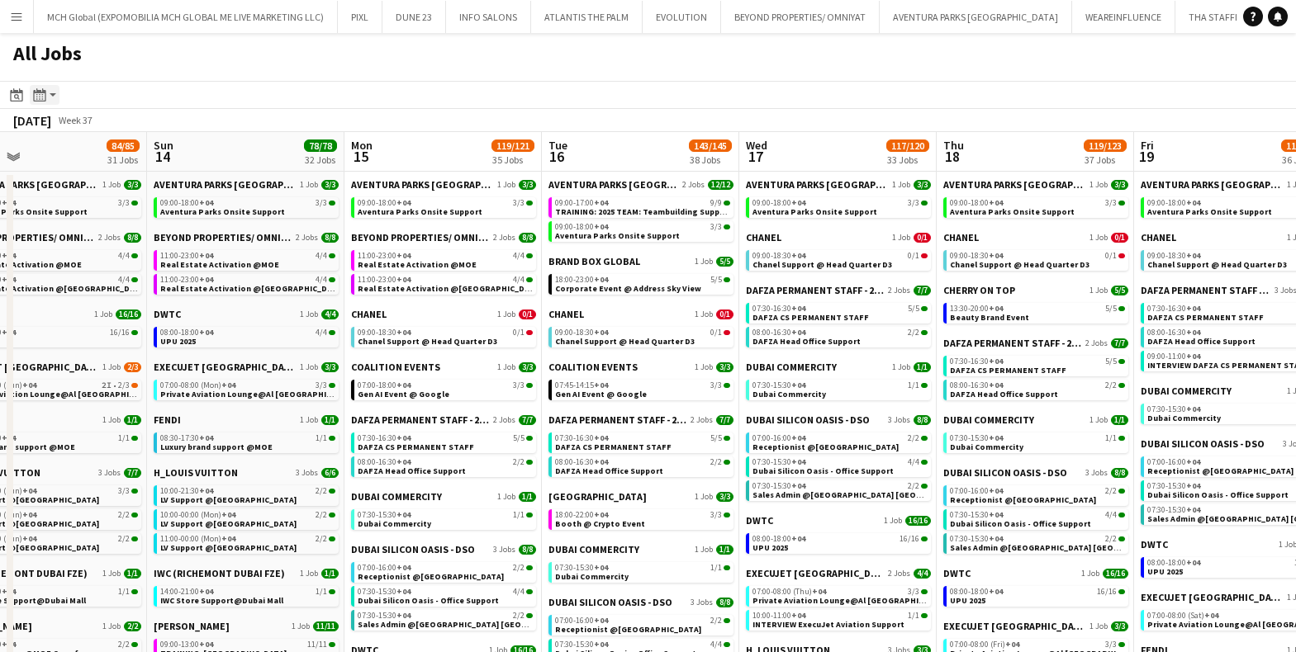
click at [39, 95] on icon "Month view / Day view" at bounding box center [39, 94] width 13 height 13
click at [197, 92] on app-toolbar "Date picker SEP 2025 SEP 2025 Monday M Tuesday T Wednesday W Thursday T Friday …" at bounding box center [648, 95] width 1296 height 28
click at [235, 56] on div "All Jobs" at bounding box center [648, 57] width 1296 height 48
click at [362, 78] on div "All Jobs" at bounding box center [648, 57] width 1296 height 48
click at [13, 94] on icon "Date picker" at bounding box center [16, 94] width 13 height 13
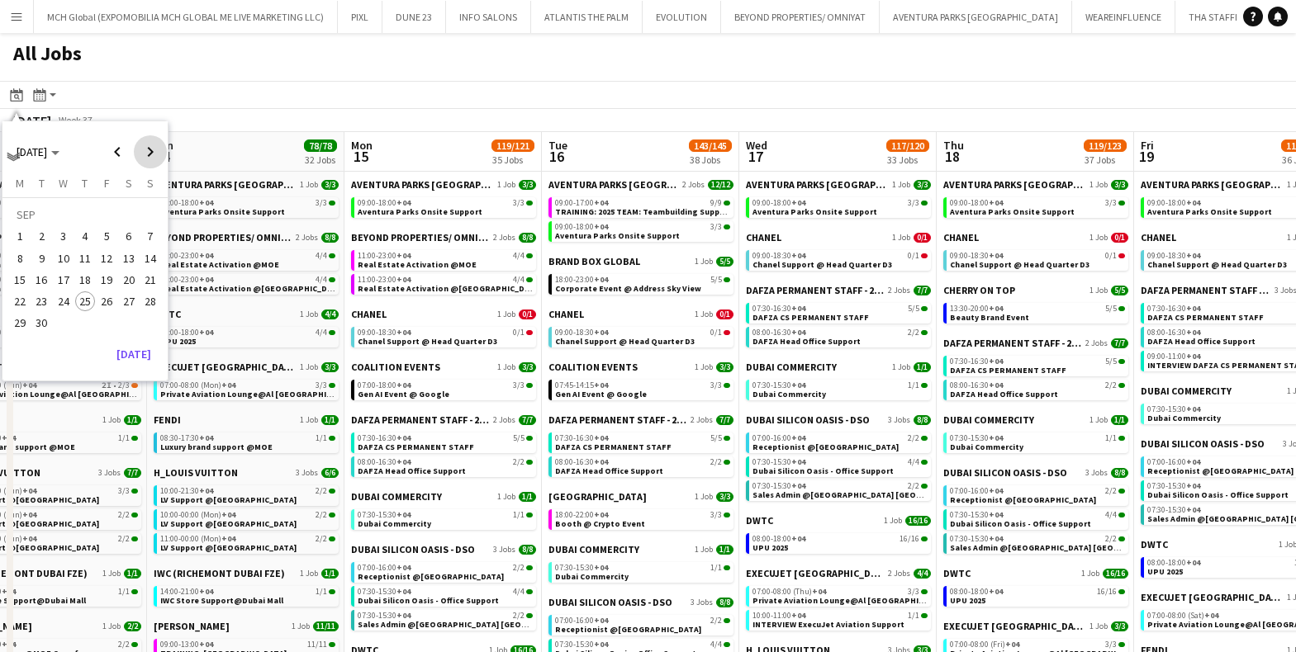
click at [149, 149] on span "Next month" at bounding box center [150, 151] width 33 height 33
click at [87, 286] on span "20" at bounding box center [85, 284] width 20 height 20
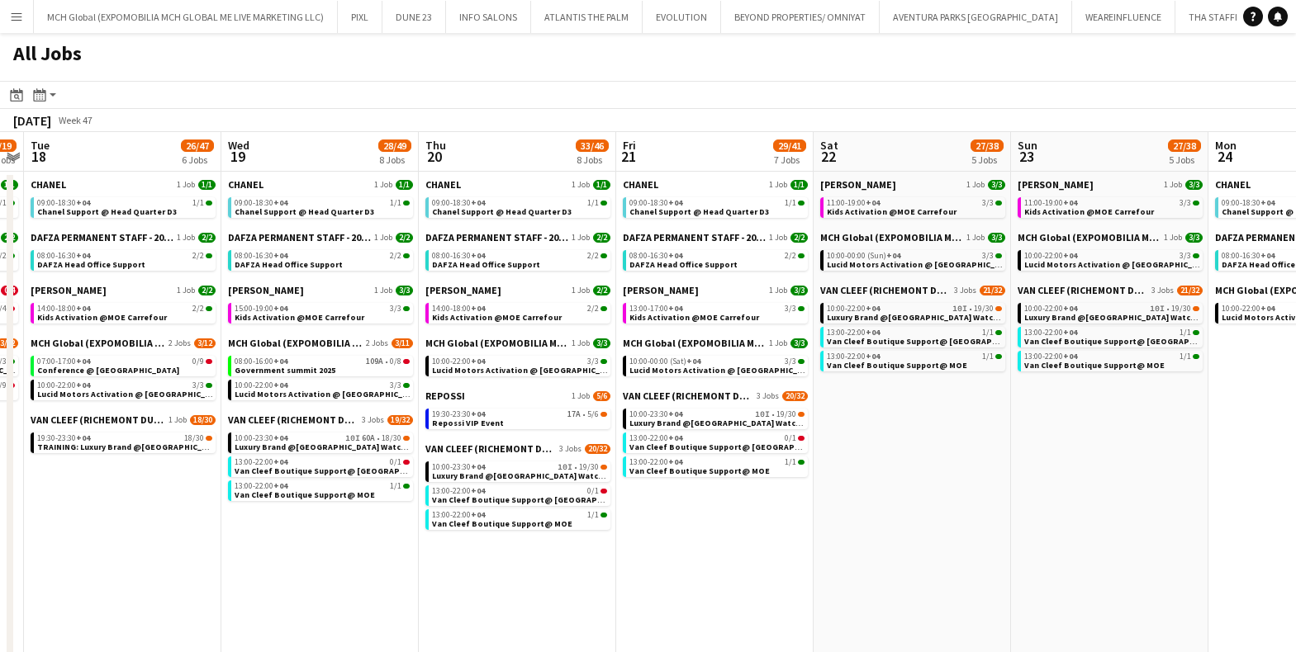
click at [15, 17] on app-icon "Menu" at bounding box center [16, 16] width 13 height 13
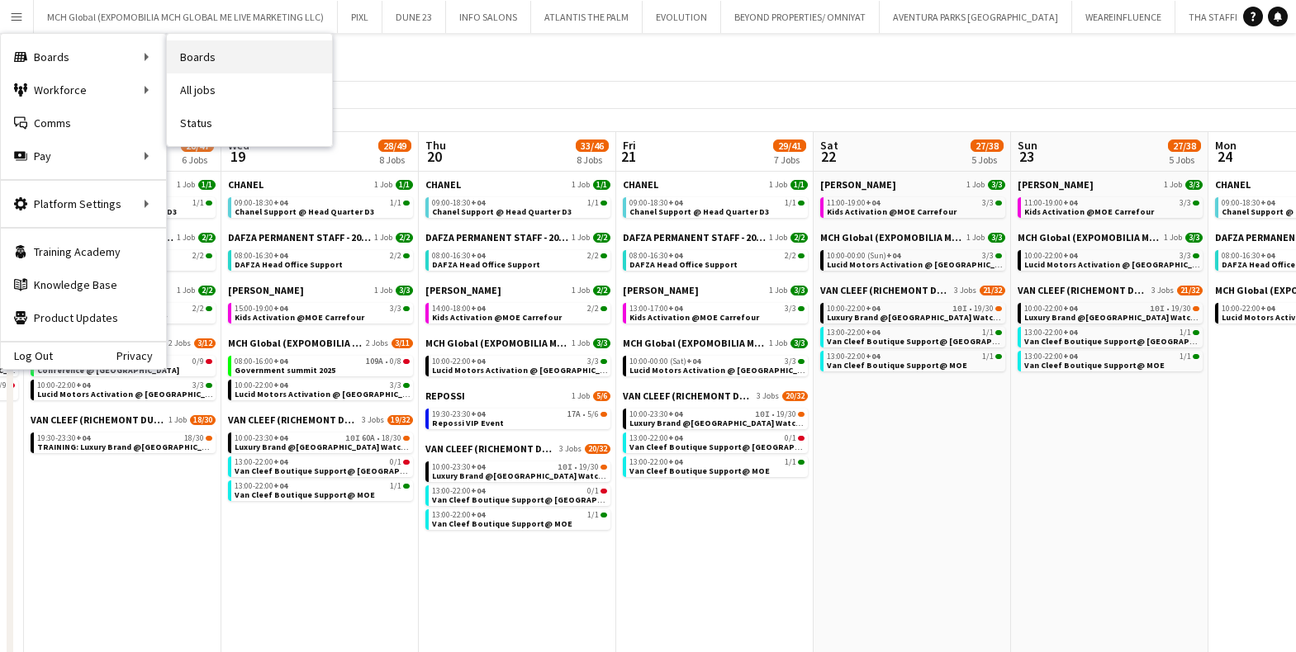
click at [203, 54] on link "Boards" at bounding box center [249, 56] width 165 height 33
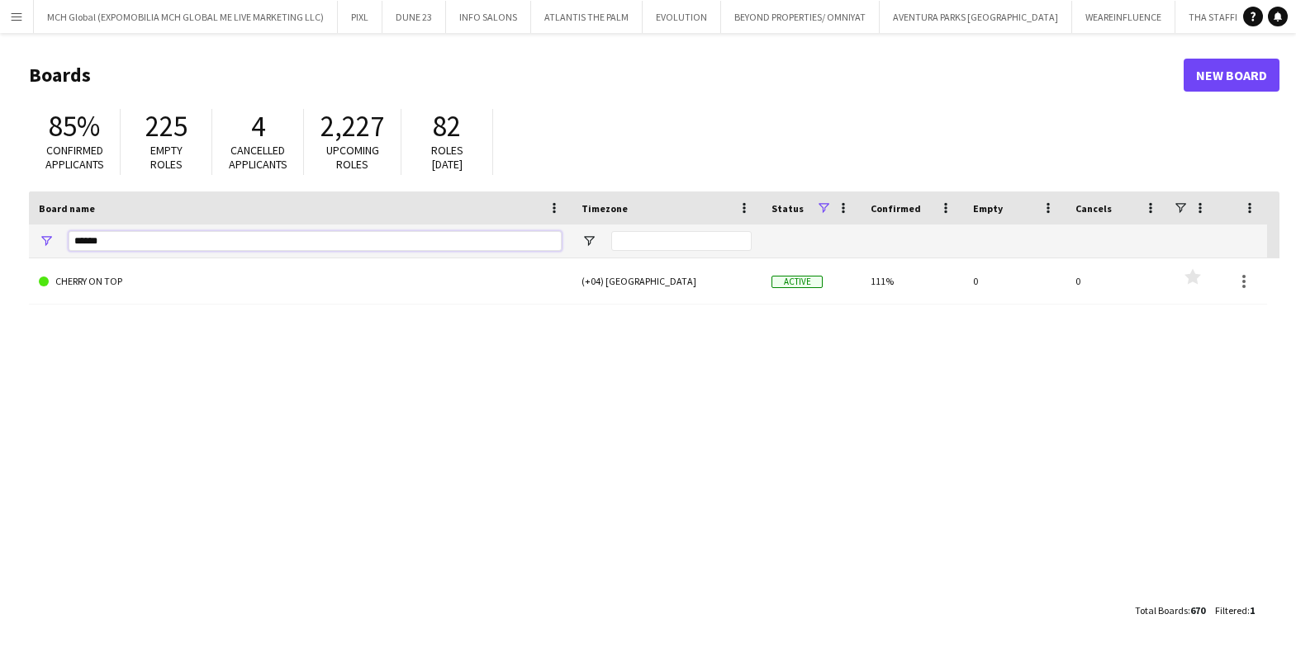
click at [132, 243] on input "******" at bounding box center [315, 241] width 493 height 20
type input "*"
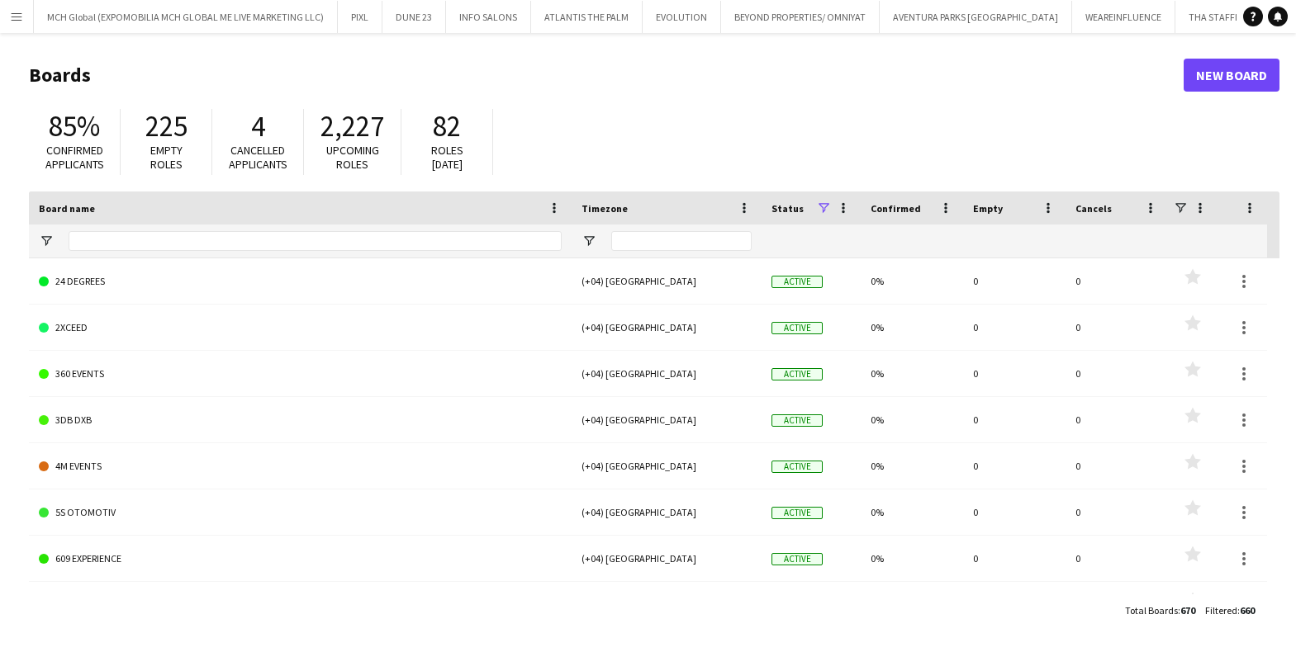
click at [22, 15] on app-icon "Menu" at bounding box center [16, 16] width 13 height 13
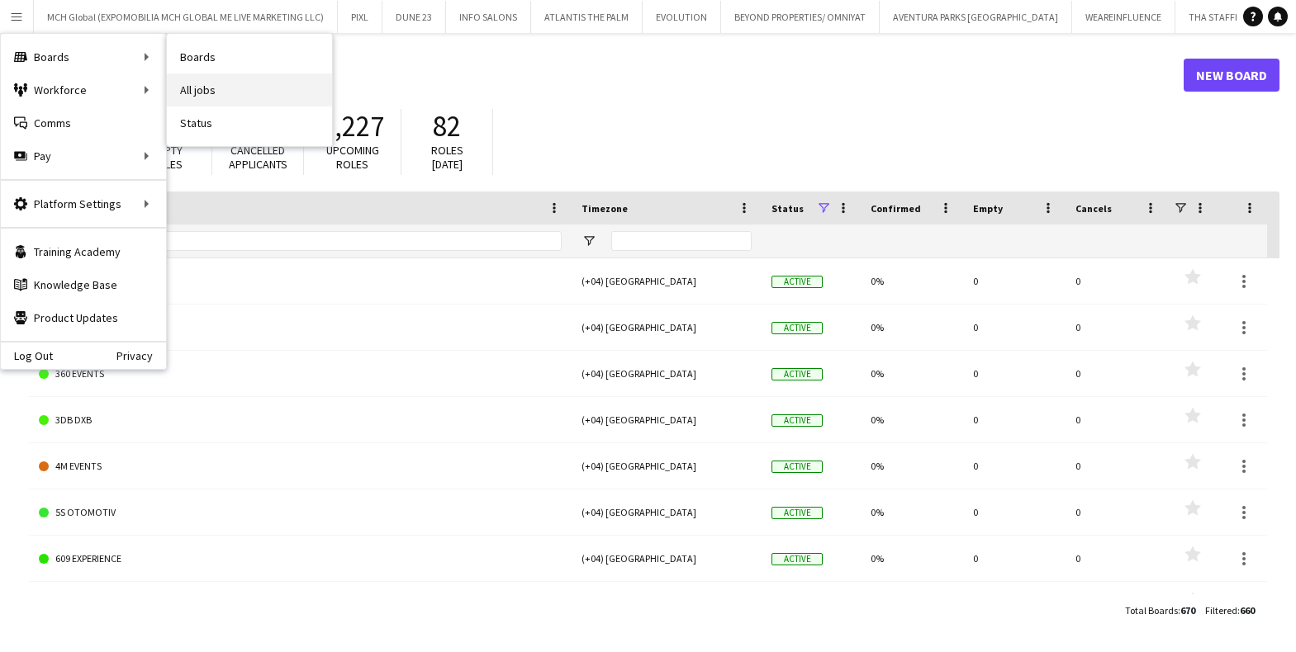
click at [203, 94] on link "All jobs" at bounding box center [249, 89] width 165 height 33
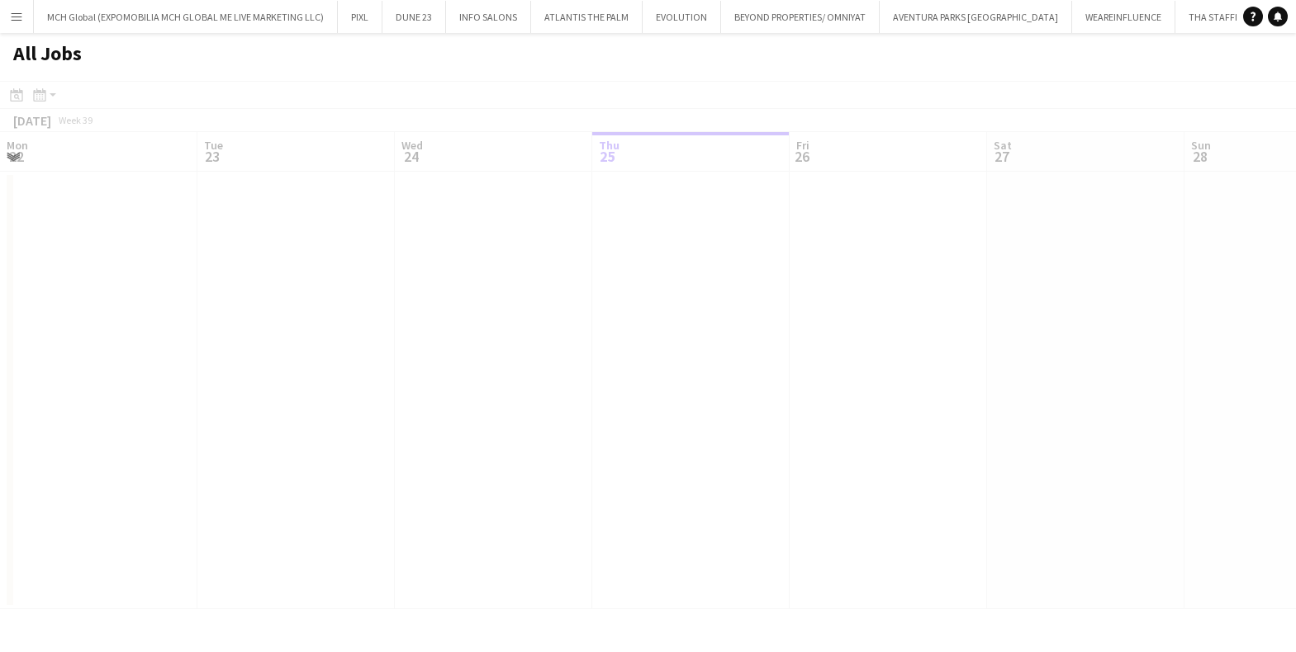
scroll to position [0, 395]
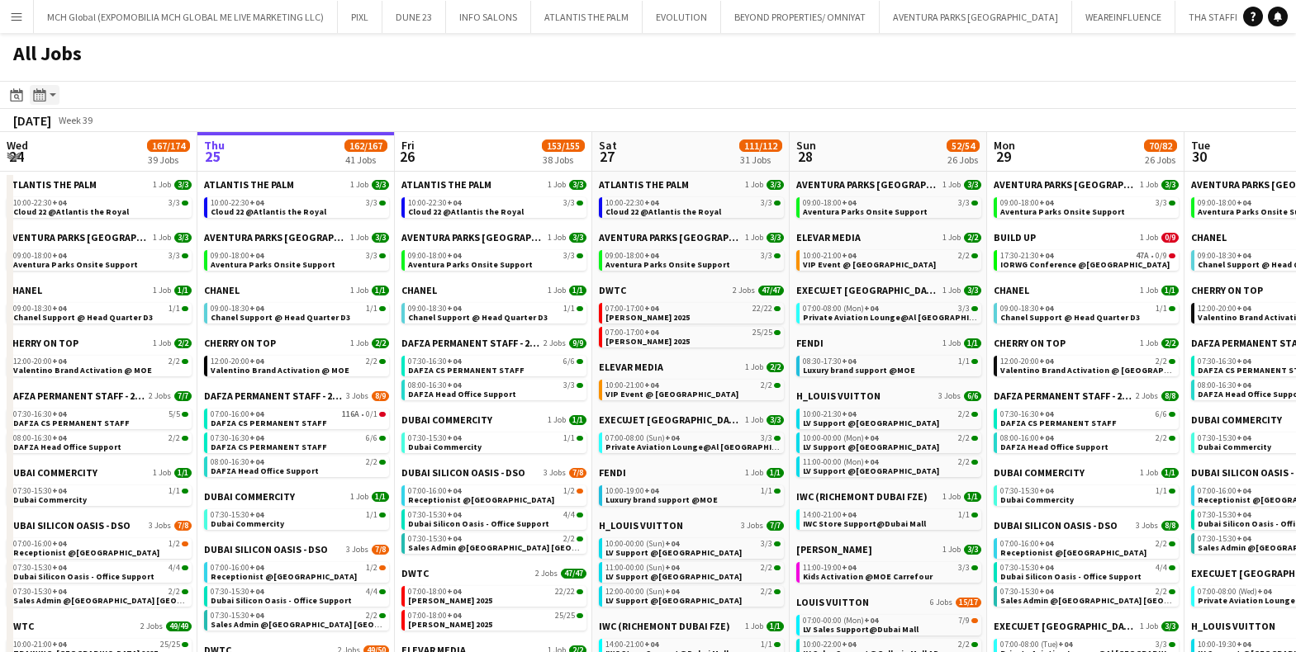
click at [38, 100] on icon "Month view / Day view" at bounding box center [39, 94] width 13 height 13
click at [12, 93] on icon at bounding box center [16, 94] width 12 height 13
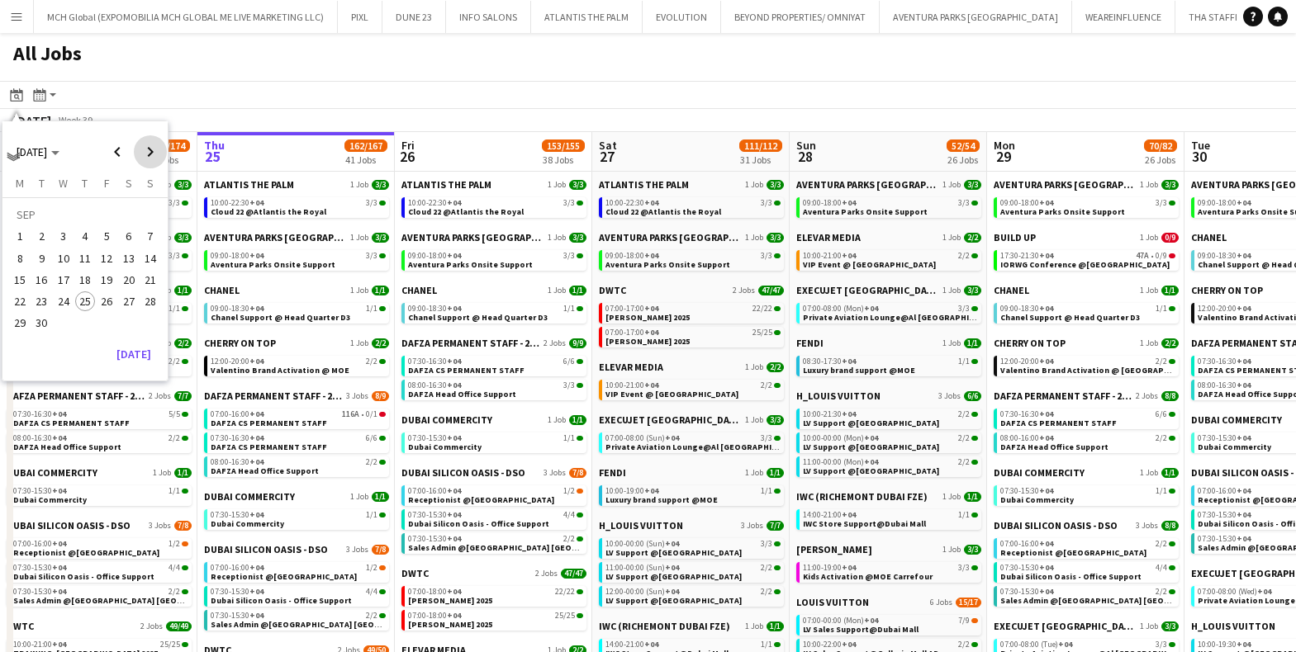
click at [148, 149] on span "Next month" at bounding box center [150, 151] width 33 height 33
click at [21, 277] on span "13" at bounding box center [20, 280] width 20 height 20
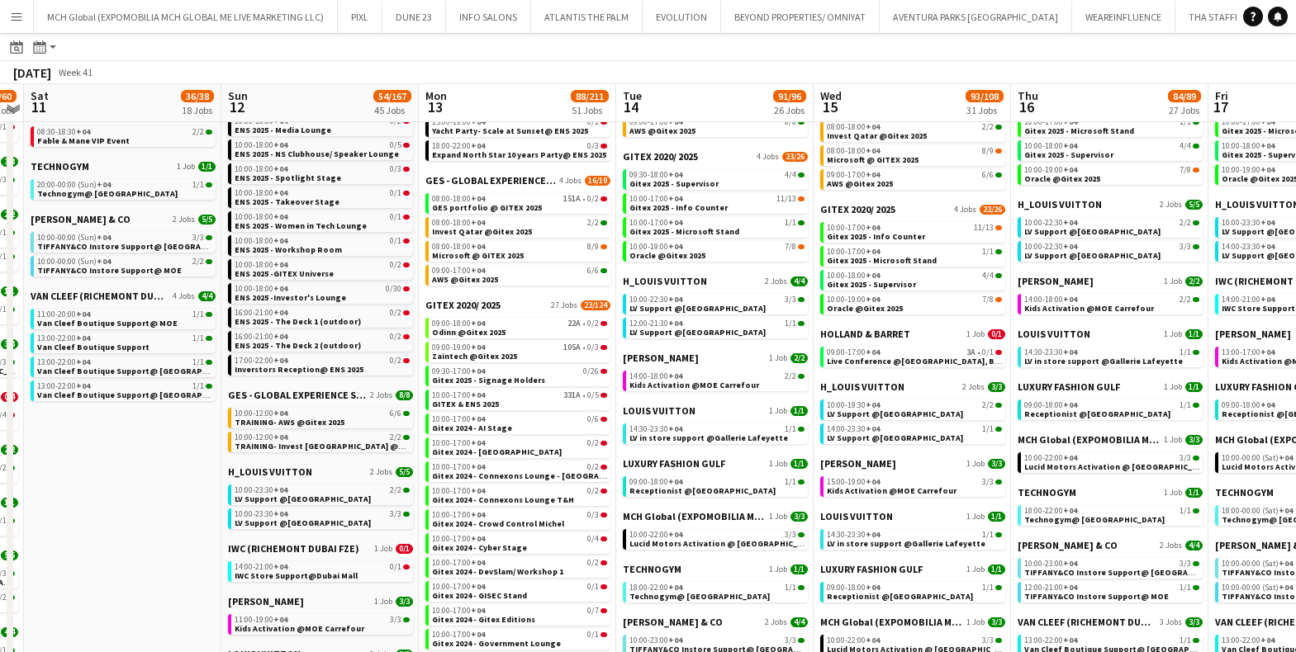
scroll to position [538, 0]
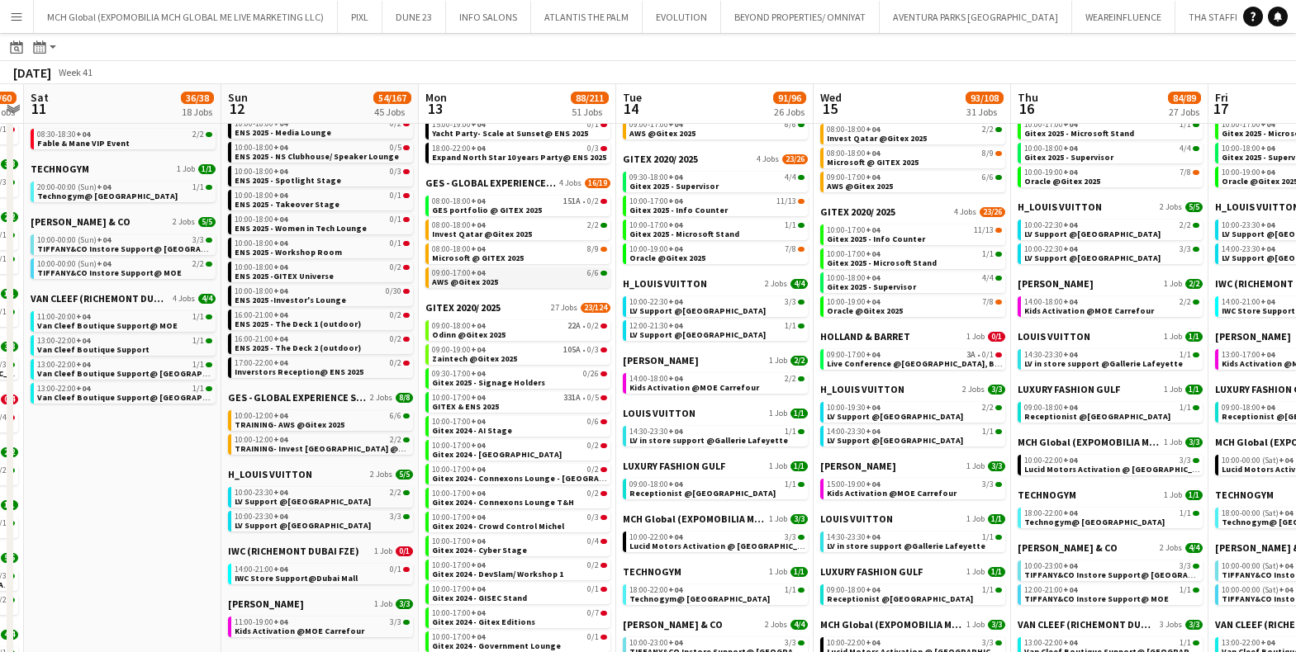
click at [448, 275] on span "09:00-17:00 +04" at bounding box center [458, 273] width 53 height 8
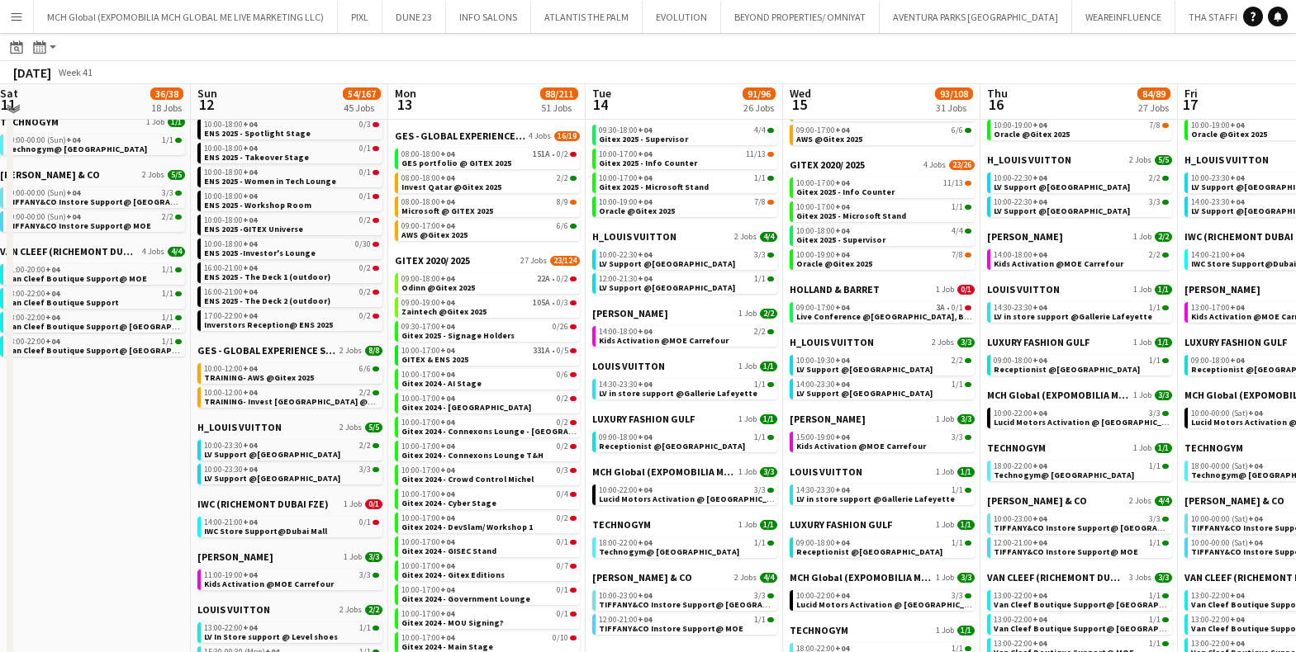
scroll to position [580, 0]
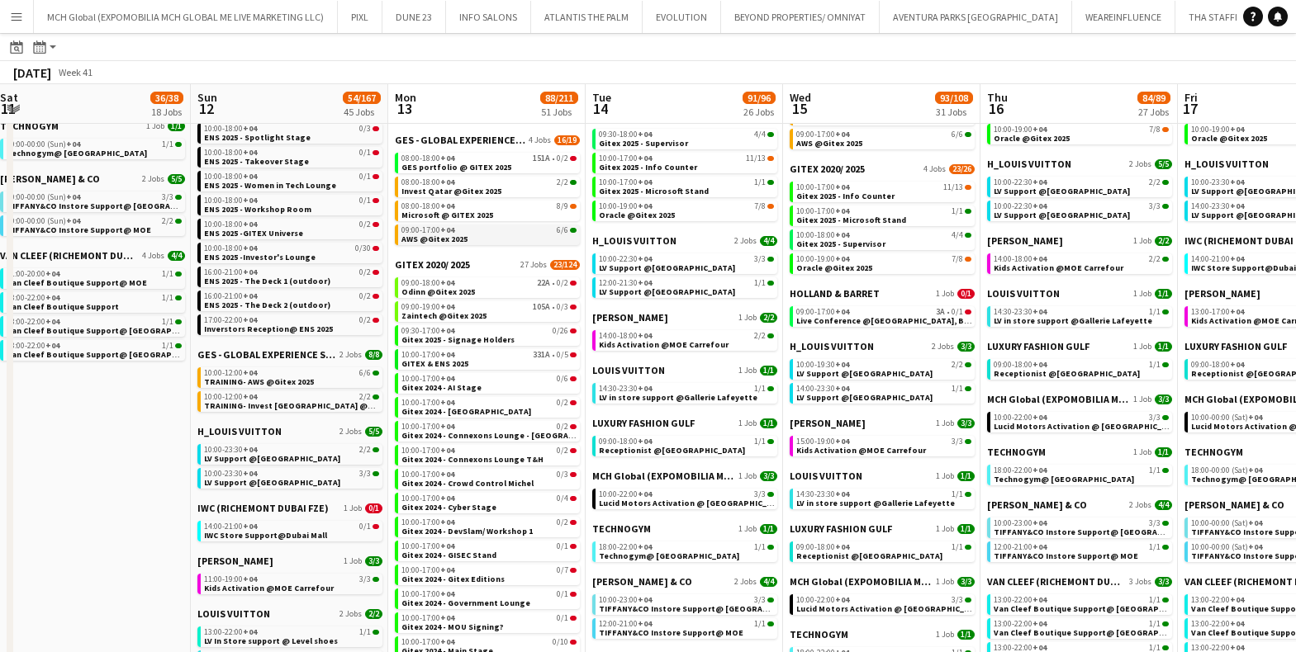
click at [437, 234] on span "AWS @Gitex 2025" at bounding box center [434, 239] width 66 height 11
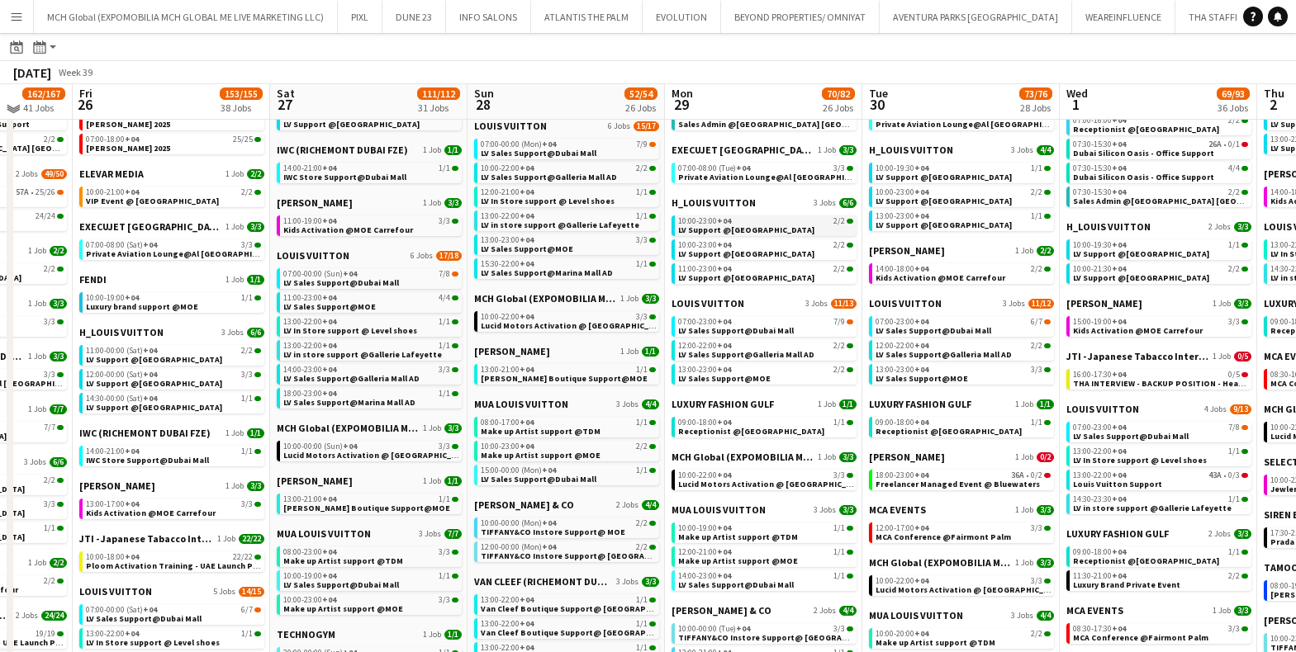
scroll to position [471, 0]
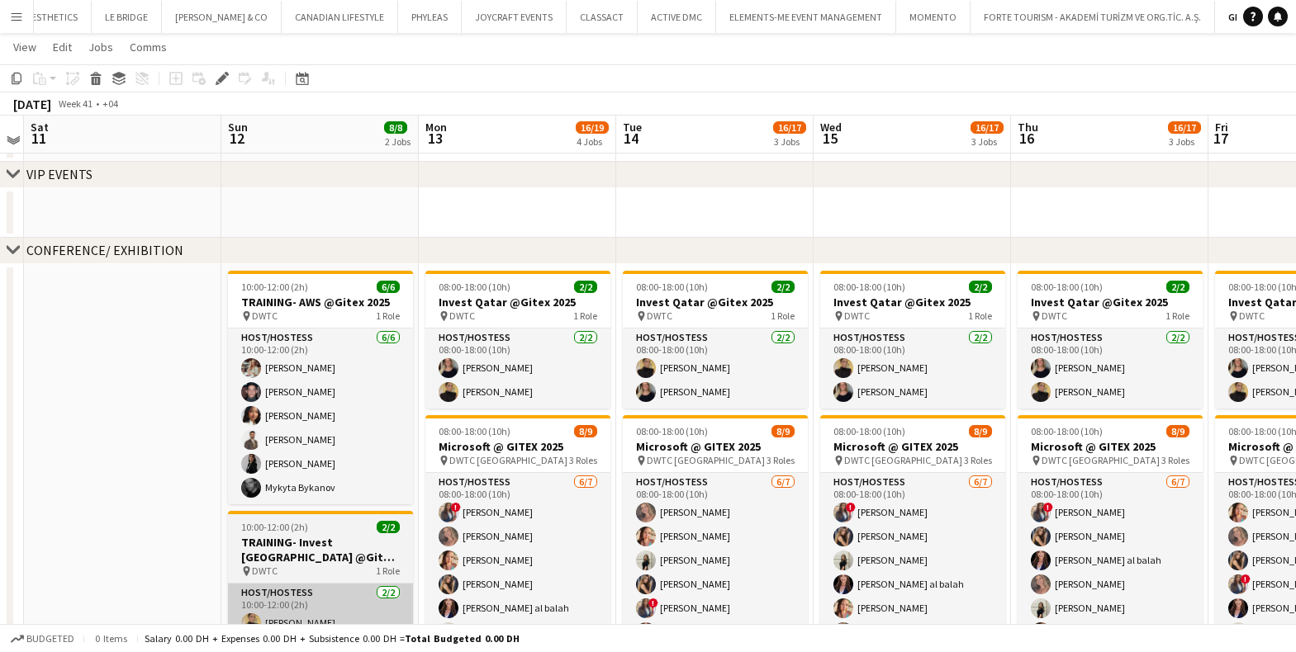
scroll to position [246, 0]
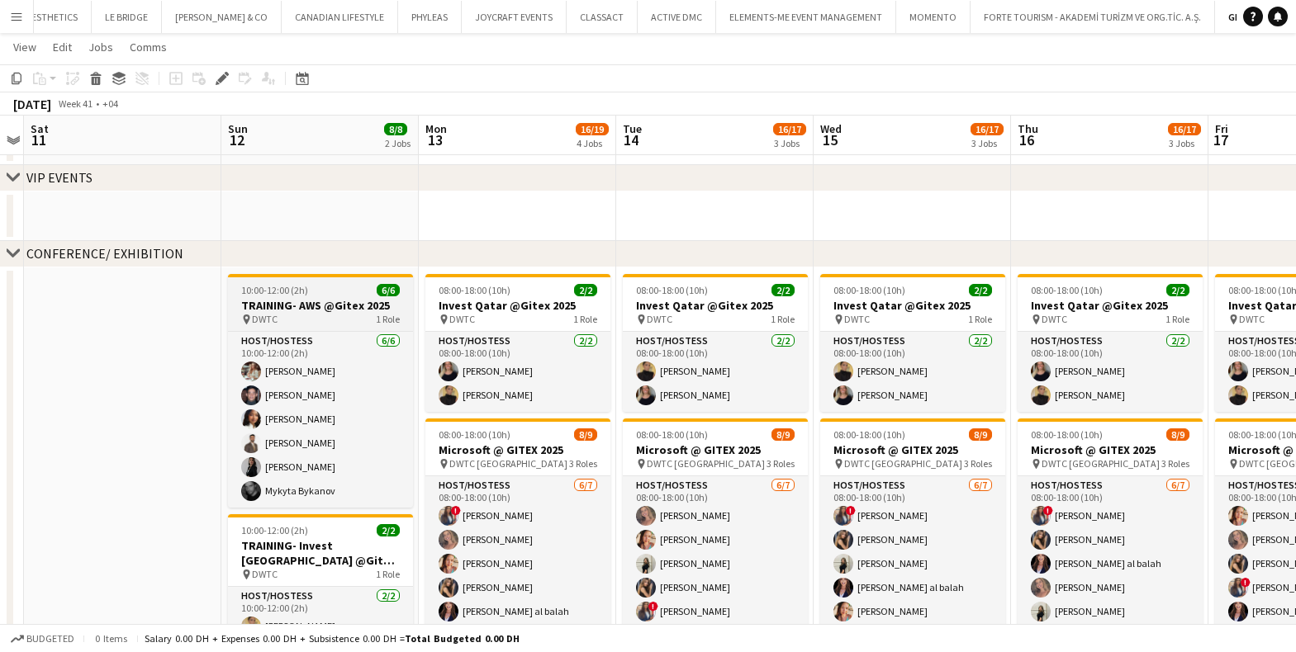
click at [295, 307] on h3 "TRAINING- AWS @Gitex 2025" at bounding box center [320, 305] width 185 height 15
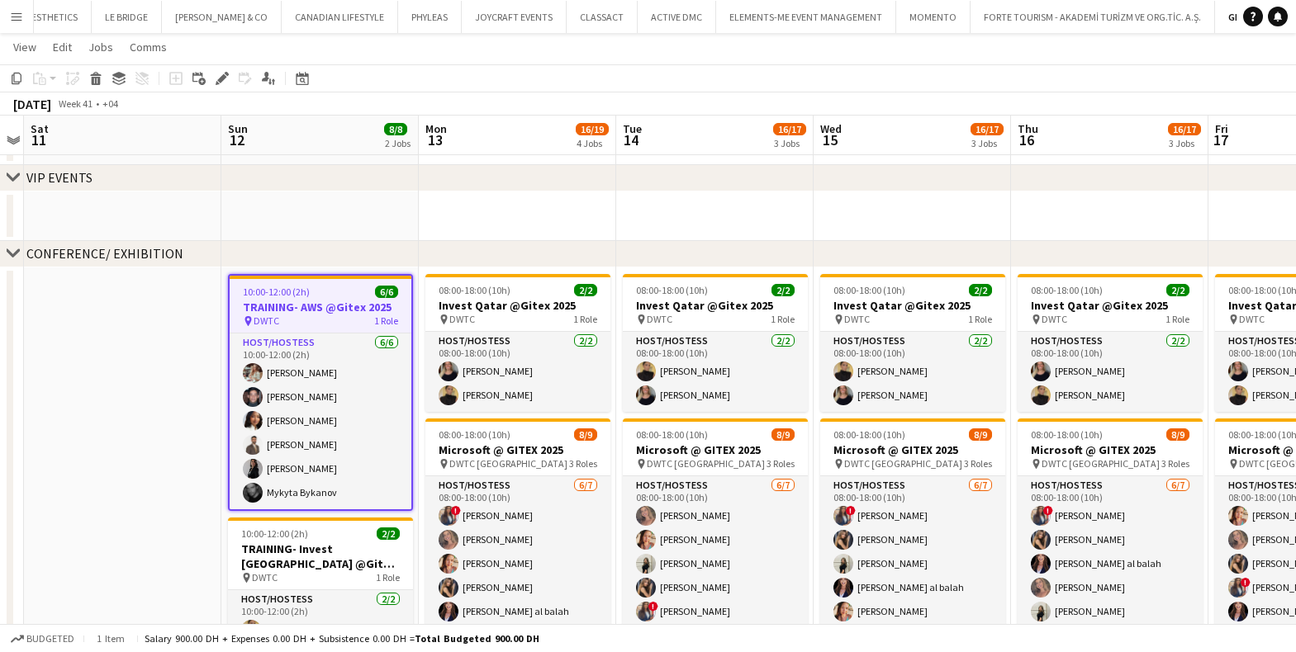
click at [295, 307] on h3 "TRAINING- AWS @Gitex 2025" at bounding box center [321, 307] width 182 height 15
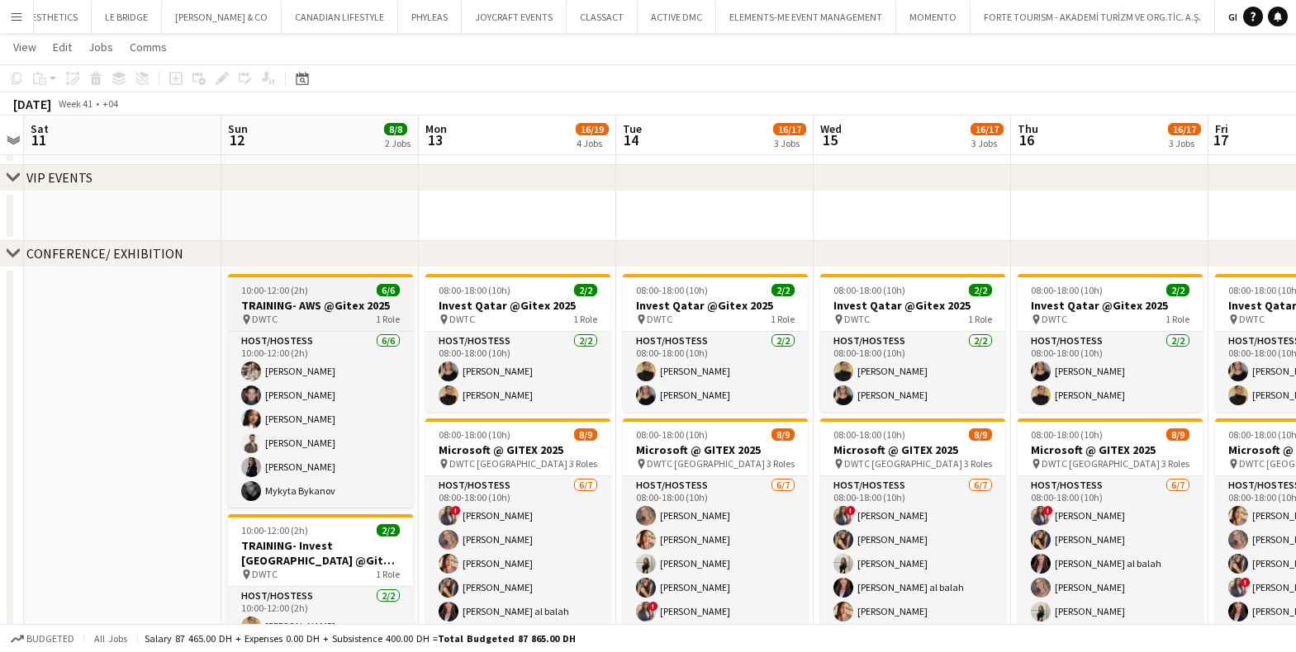
click at [295, 307] on h3 "TRAINING- AWS @Gitex 2025" at bounding box center [320, 305] width 185 height 15
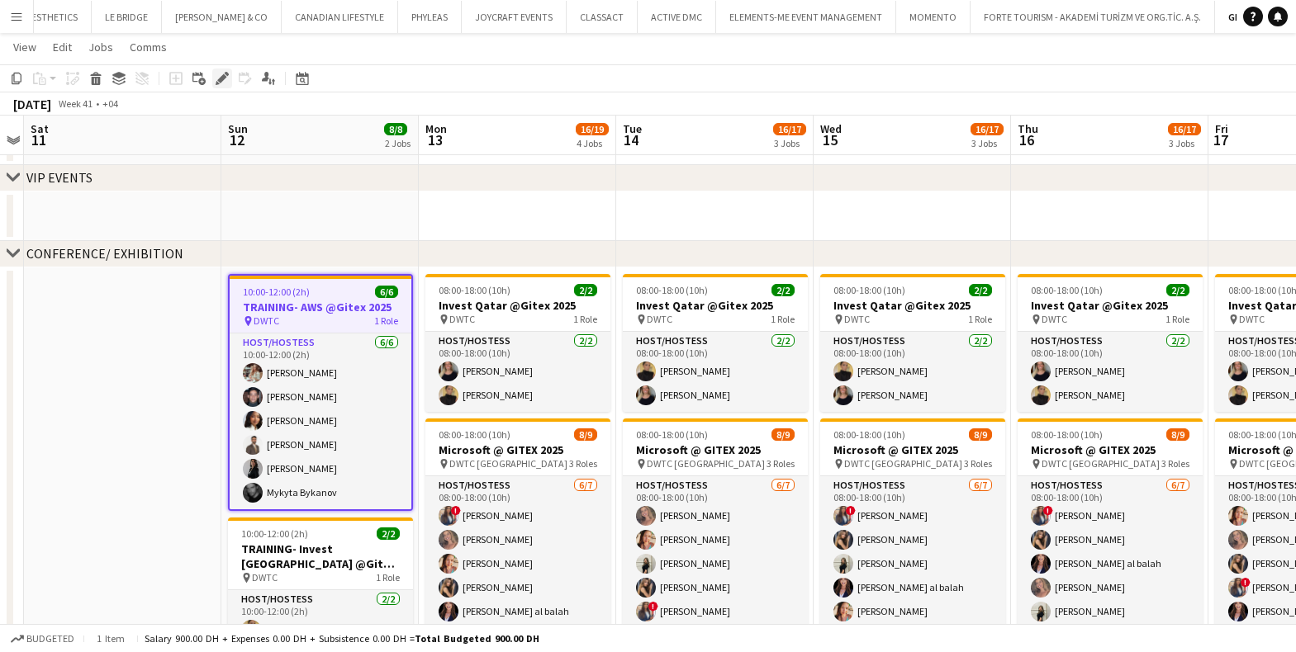
click at [221, 76] on icon at bounding box center [221, 78] width 9 height 9
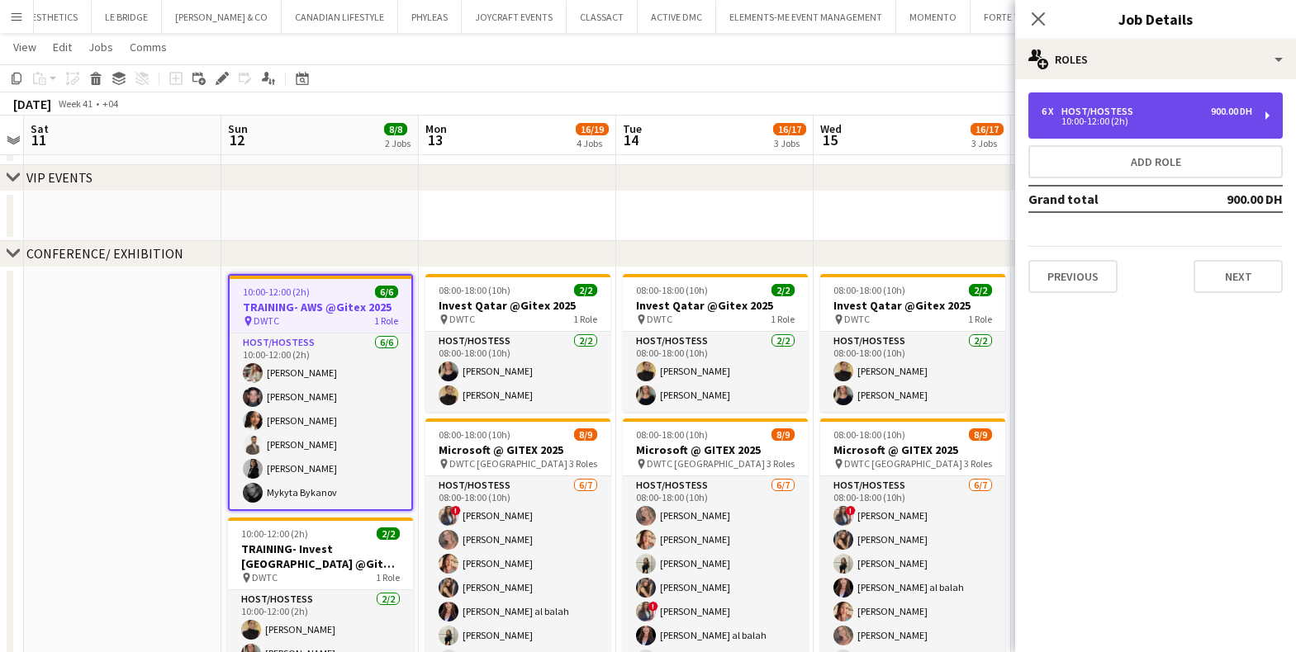
click at [1265, 116] on div "6 x Host/Hostess 900.00 DH 10:00-12:00 (2h)" at bounding box center [1155, 115] width 254 height 46
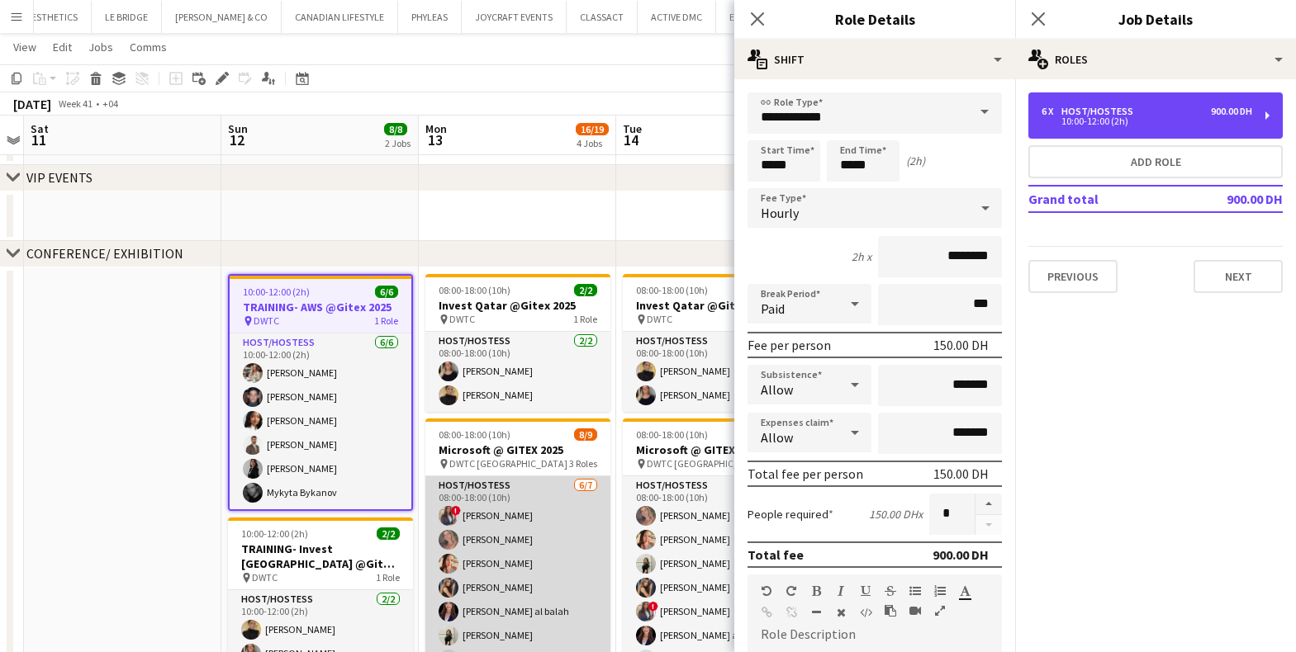
scroll to position [126, 0]
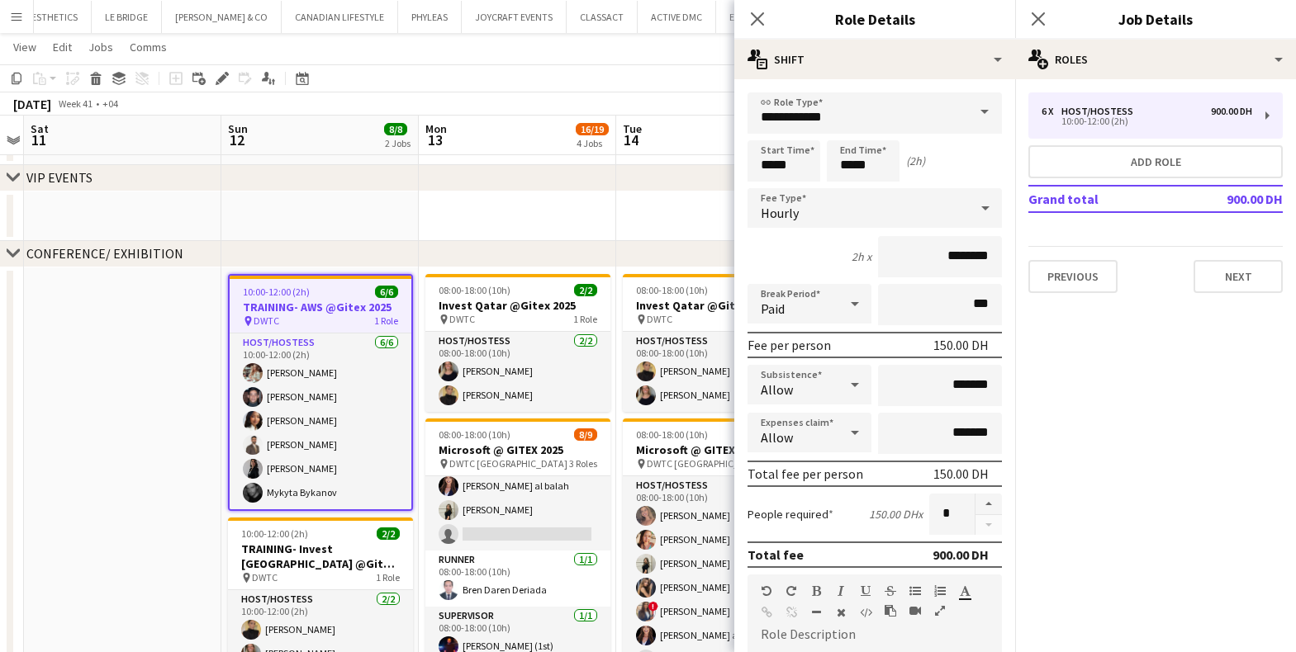
click at [135, 424] on app-date-cell at bounding box center [122, 611] width 197 height 686
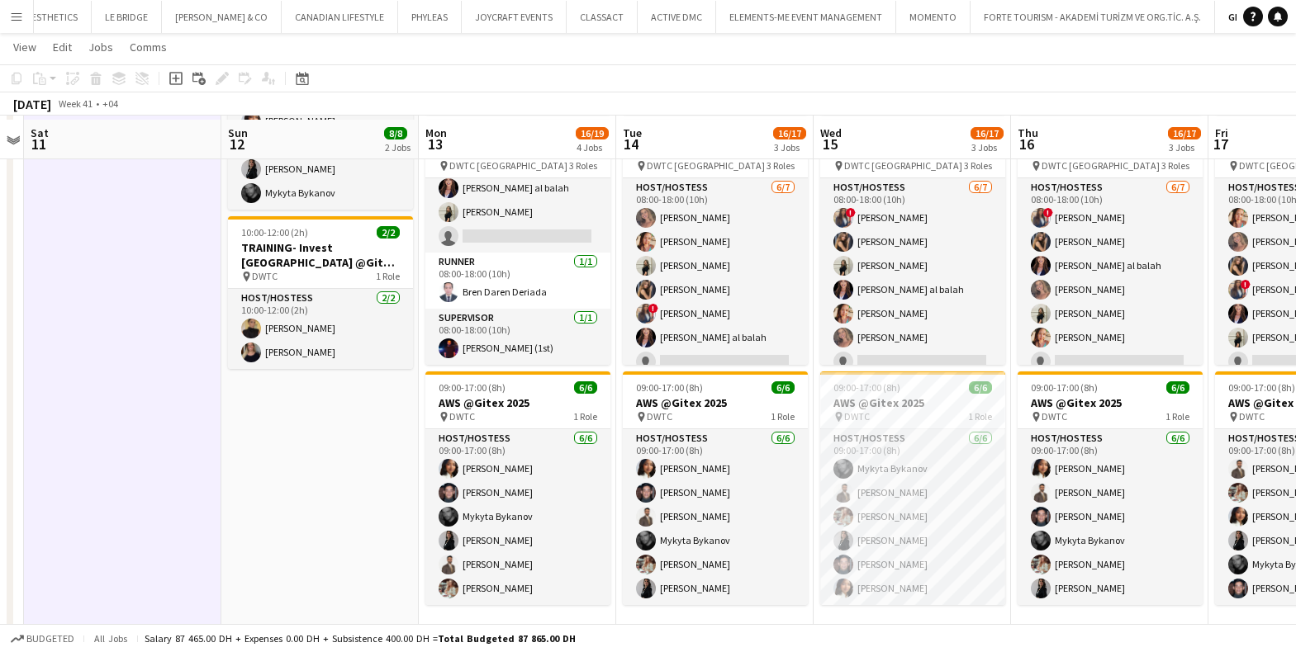
scroll to position [550, 0]
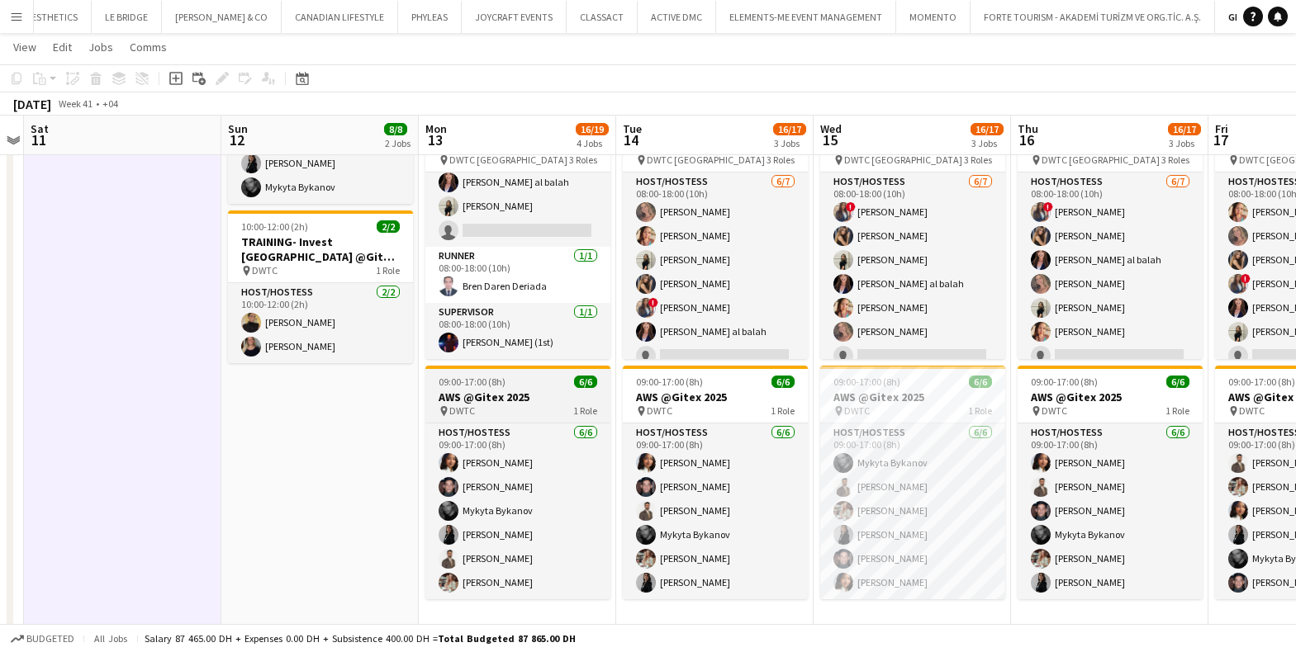
click at [505, 402] on h3 "AWS @Gitex 2025" at bounding box center [517, 397] width 185 height 15
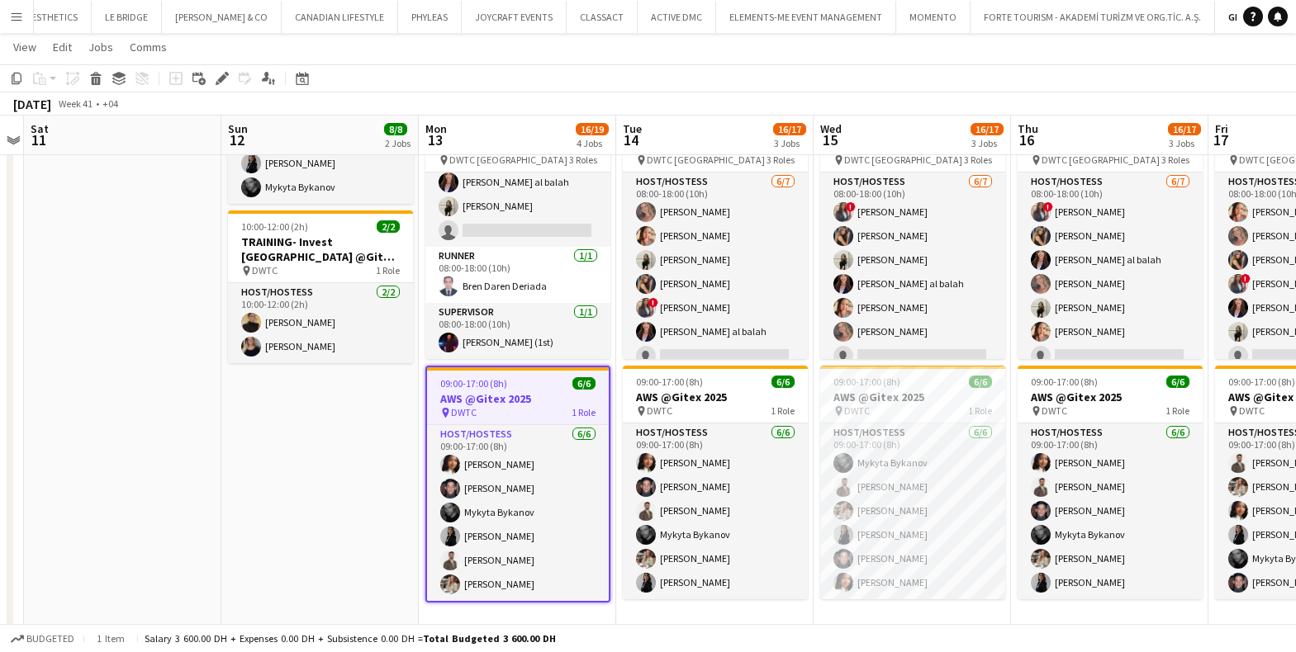
click at [496, 392] on h3 "AWS @Gitex 2025" at bounding box center [518, 398] width 182 height 15
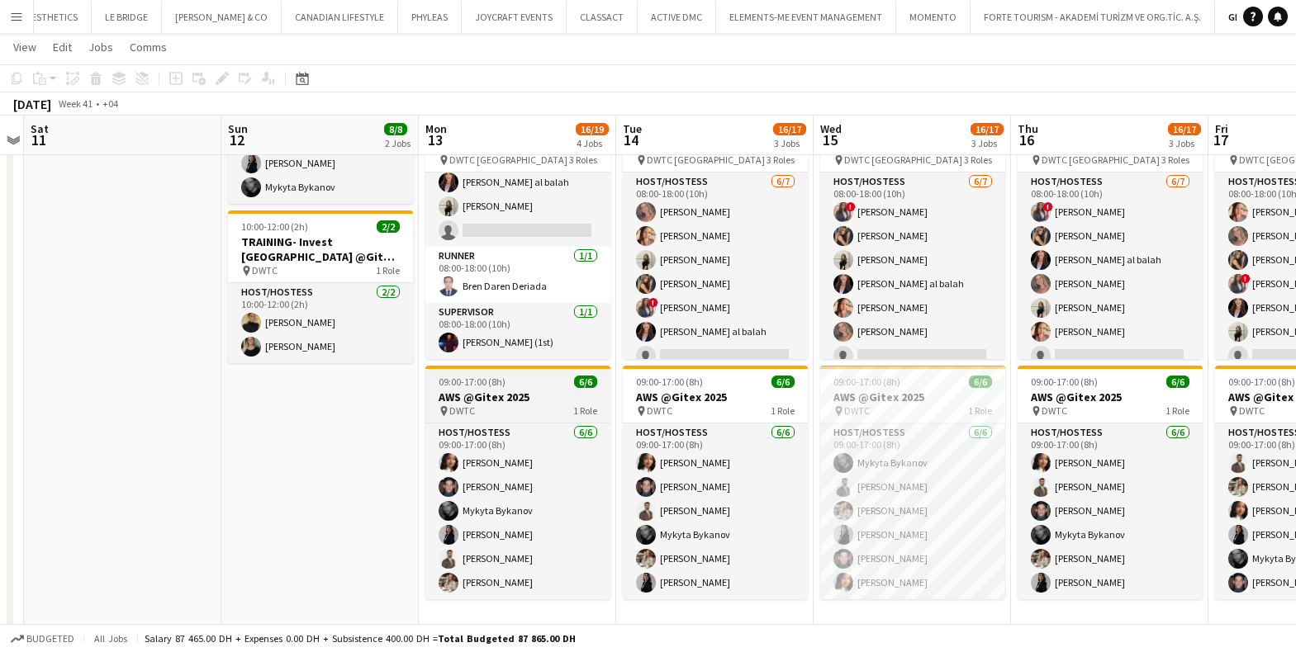
click at [496, 392] on h3 "AWS @Gitex 2025" at bounding box center [517, 397] width 185 height 15
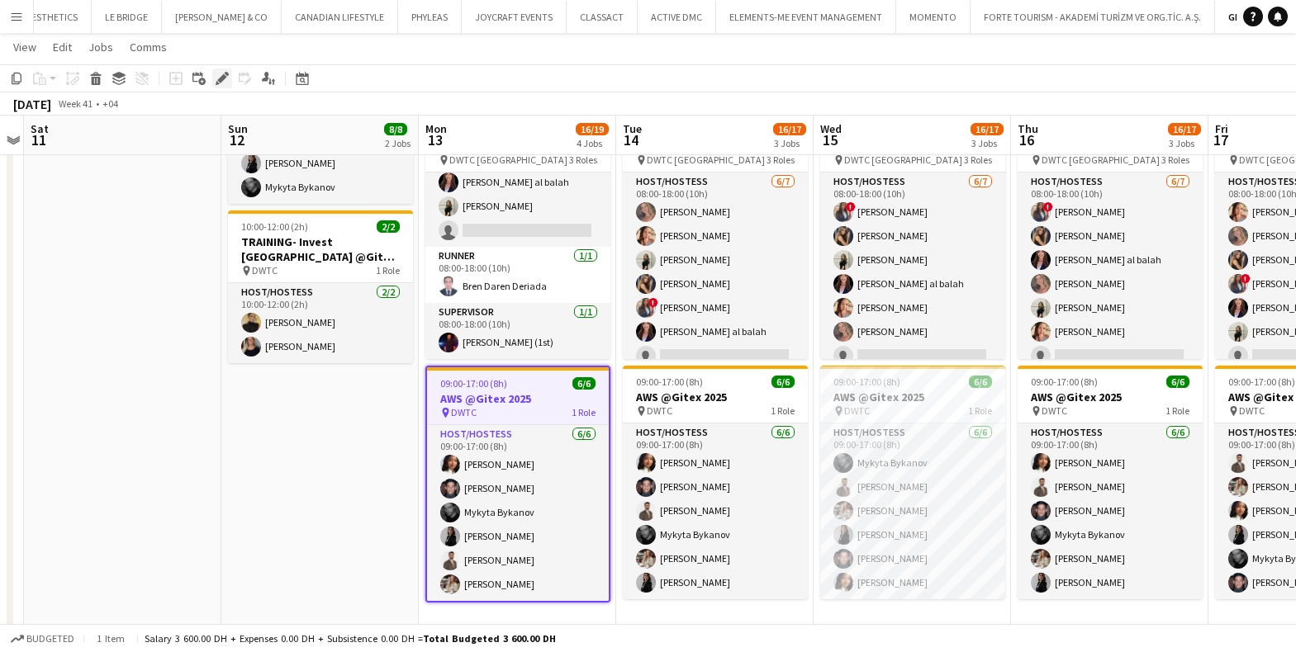
click at [217, 77] on icon "Edit" at bounding box center [222, 78] width 13 height 13
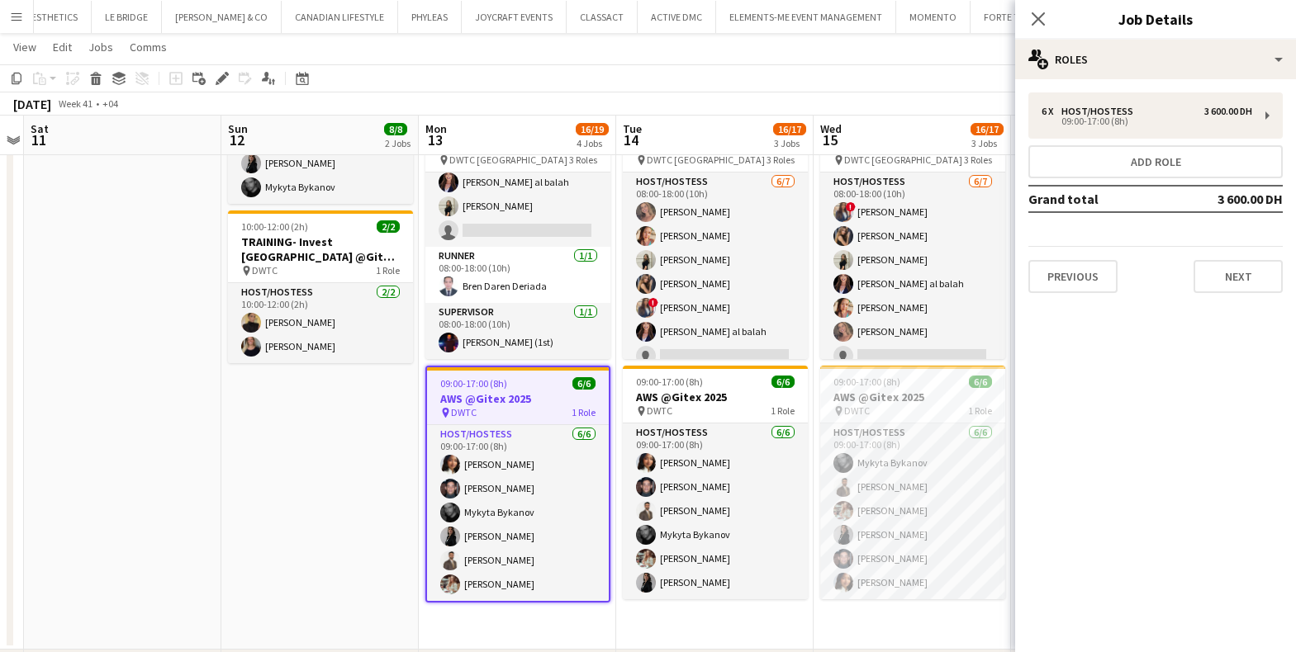
click at [1139, 197] on td "Grand total" at bounding box center [1103, 199] width 150 height 26
click at [1118, 197] on td "Grand total" at bounding box center [1103, 199] width 150 height 26
click at [1118, 196] on td "Grand total" at bounding box center [1103, 199] width 150 height 26
click at [1237, 205] on td "3 600.00 DH" at bounding box center [1230, 199] width 104 height 26
click at [1237, 203] on td "3 600.00 DH" at bounding box center [1230, 199] width 104 height 26
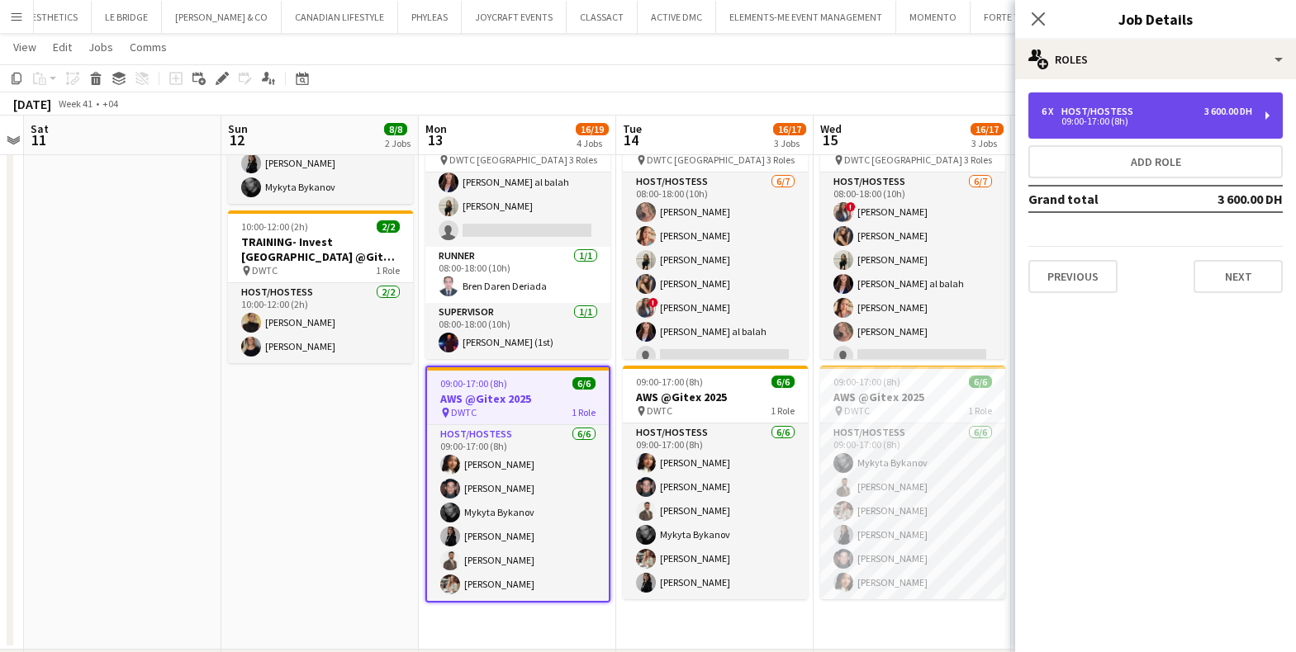
click at [1150, 111] on div "6 x Host/Hostess 3 600.00 DH" at bounding box center [1146, 112] width 211 height 12
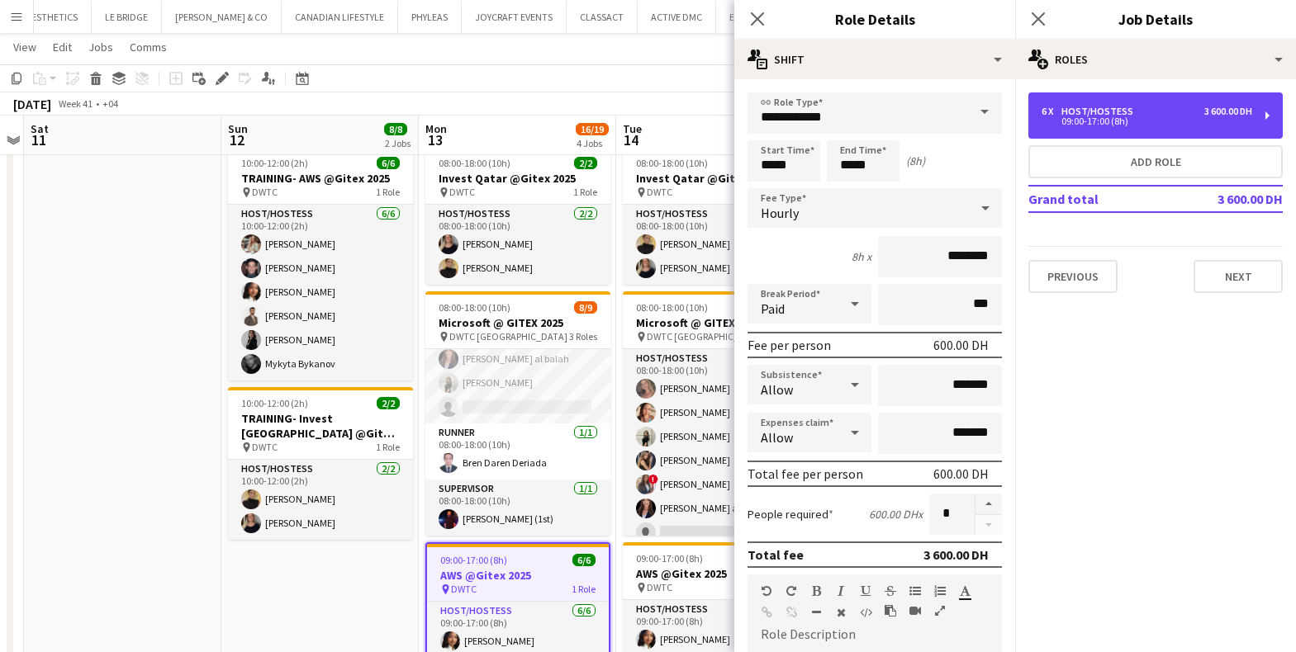
scroll to position [368, 0]
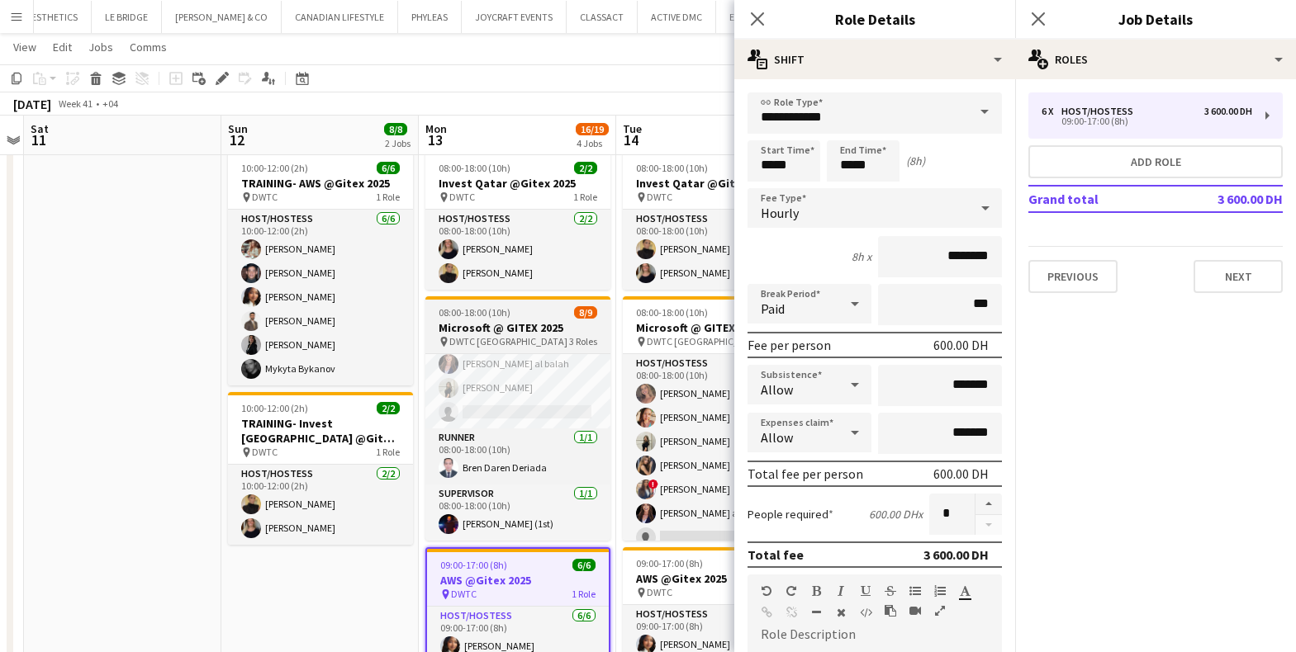
click at [505, 330] on h3 "Microsoft @ GITEX 2025" at bounding box center [517, 327] width 185 height 15
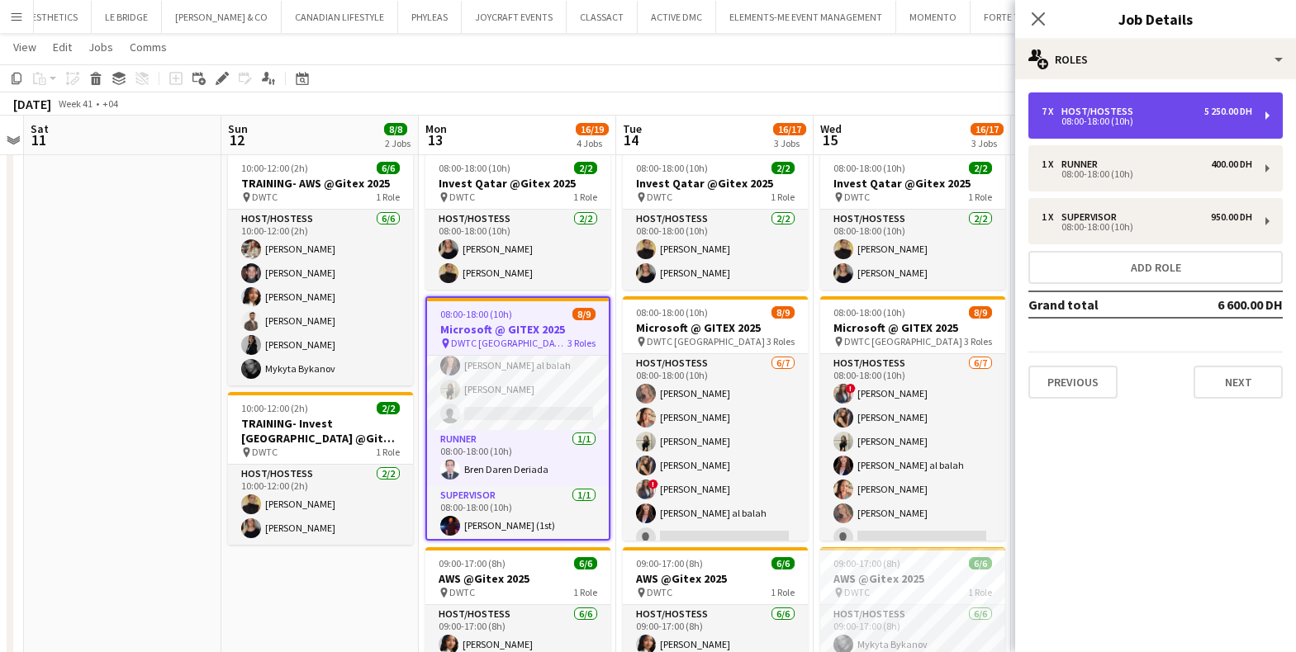
click at [1206, 103] on div "7 x Host/Hostess 5 250.00 DH 08:00-18:00 (10h)" at bounding box center [1155, 115] width 254 height 46
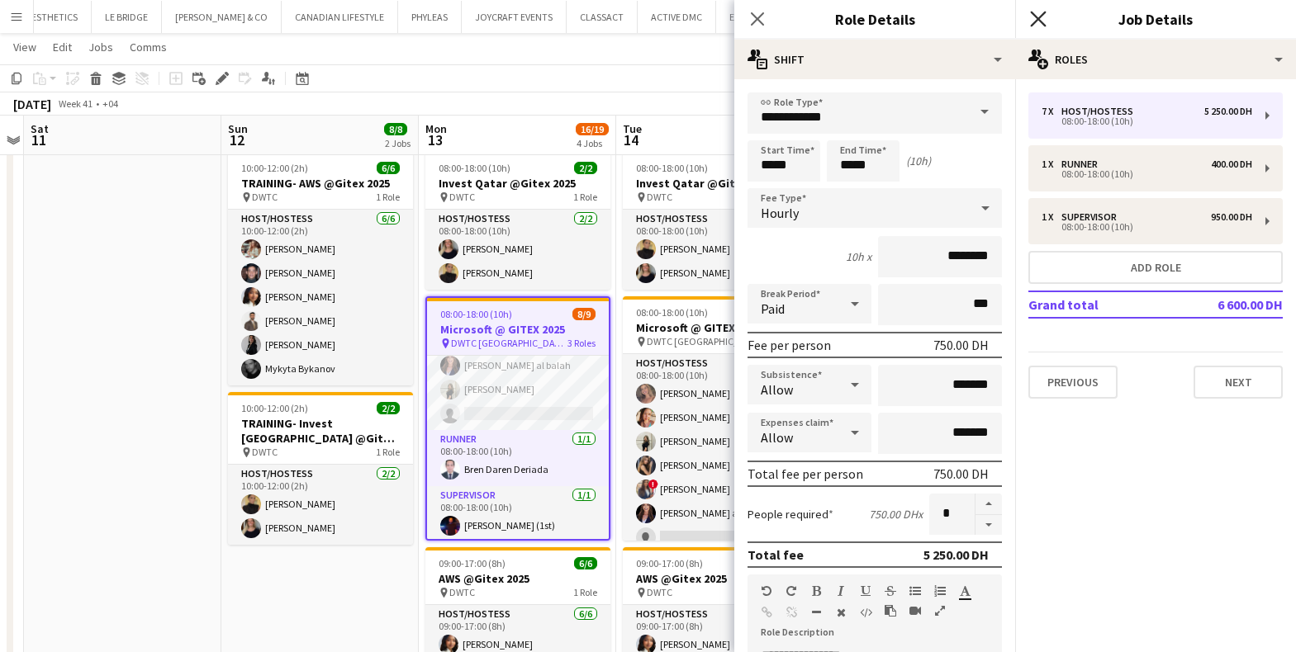
click at [1036, 17] on icon at bounding box center [1038, 19] width 16 height 16
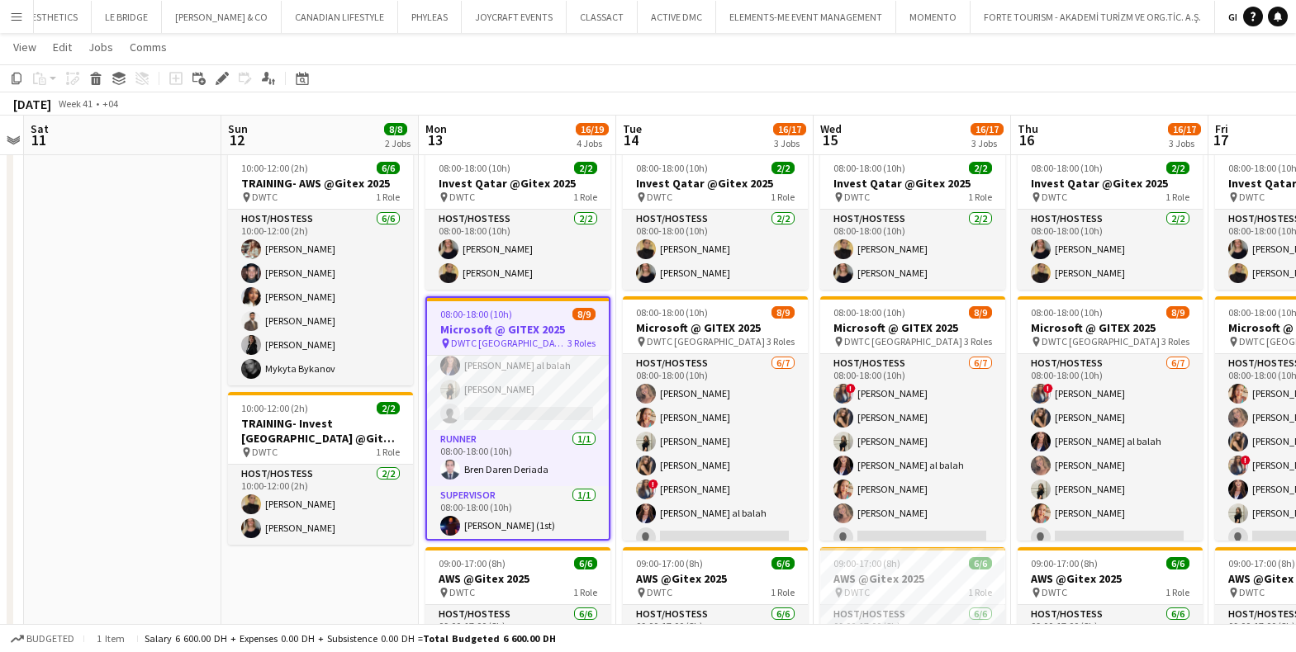
click at [107, 320] on app-date-cell at bounding box center [122, 488] width 197 height 686
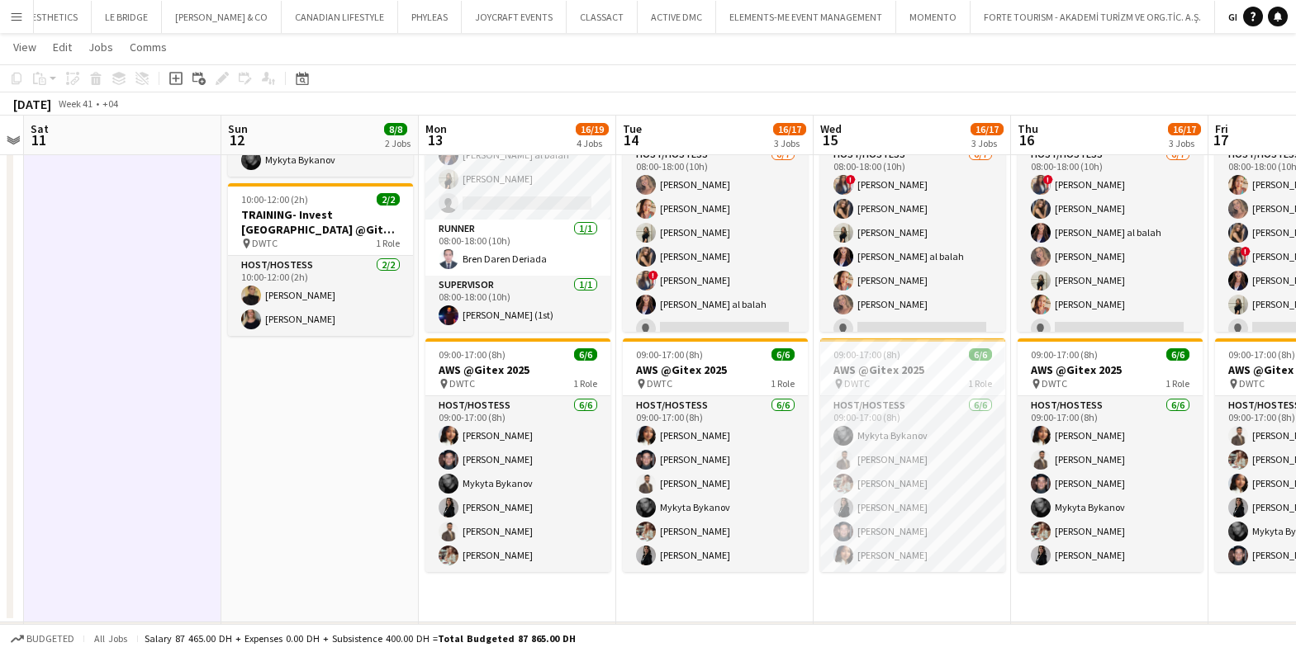
scroll to position [0, 0]
click at [168, 357] on app-date-cell at bounding box center [122, 279] width 197 height 686
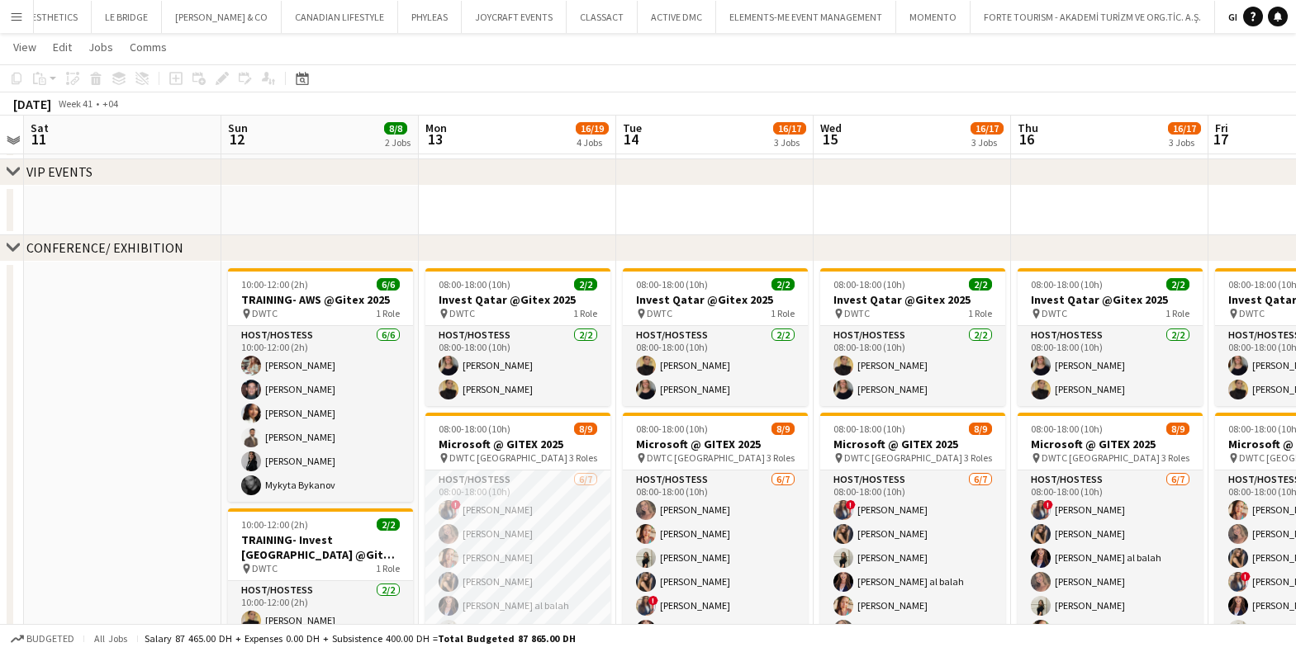
scroll to position [251, 0]
